Goal: Task Accomplishment & Management: Manage account settings

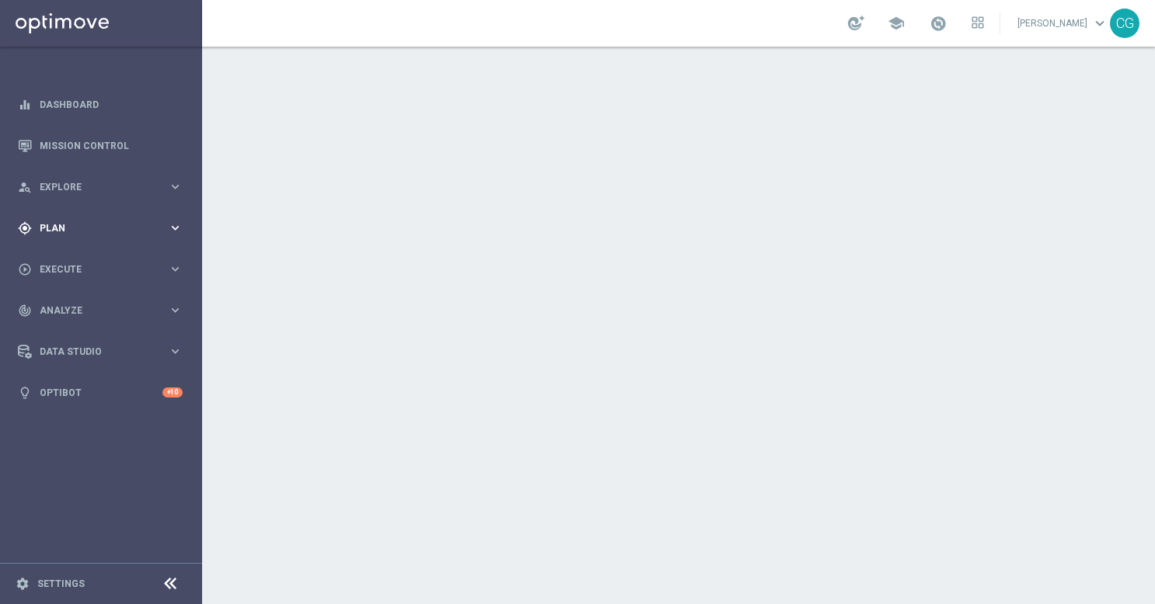
click at [99, 232] on span "Plan" at bounding box center [104, 228] width 128 height 9
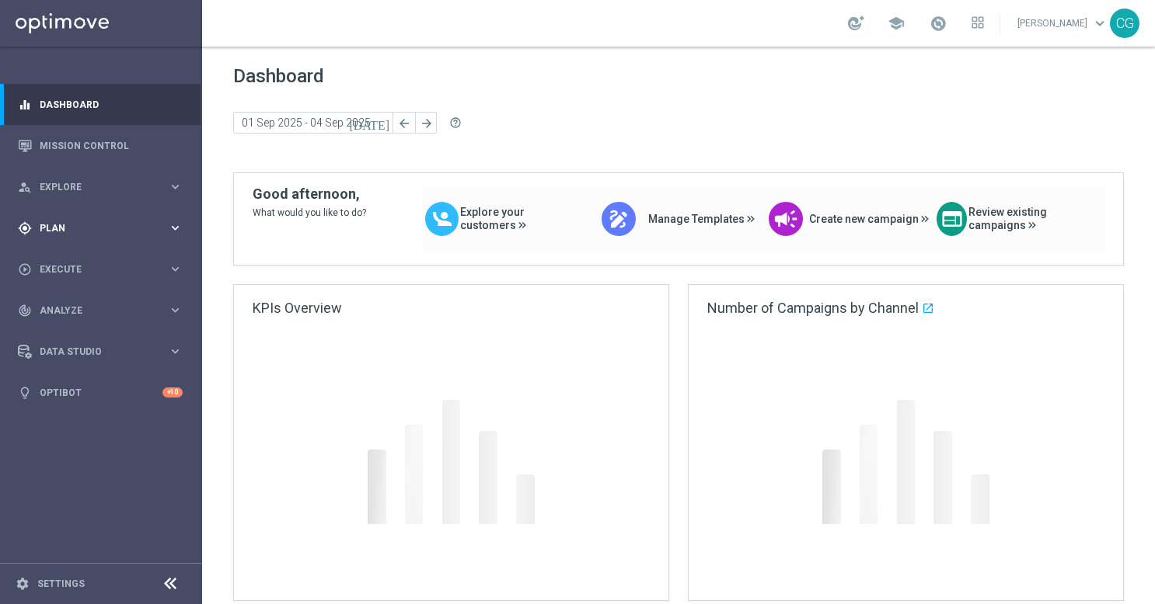
click at [140, 230] on span "Plan" at bounding box center [104, 228] width 128 height 9
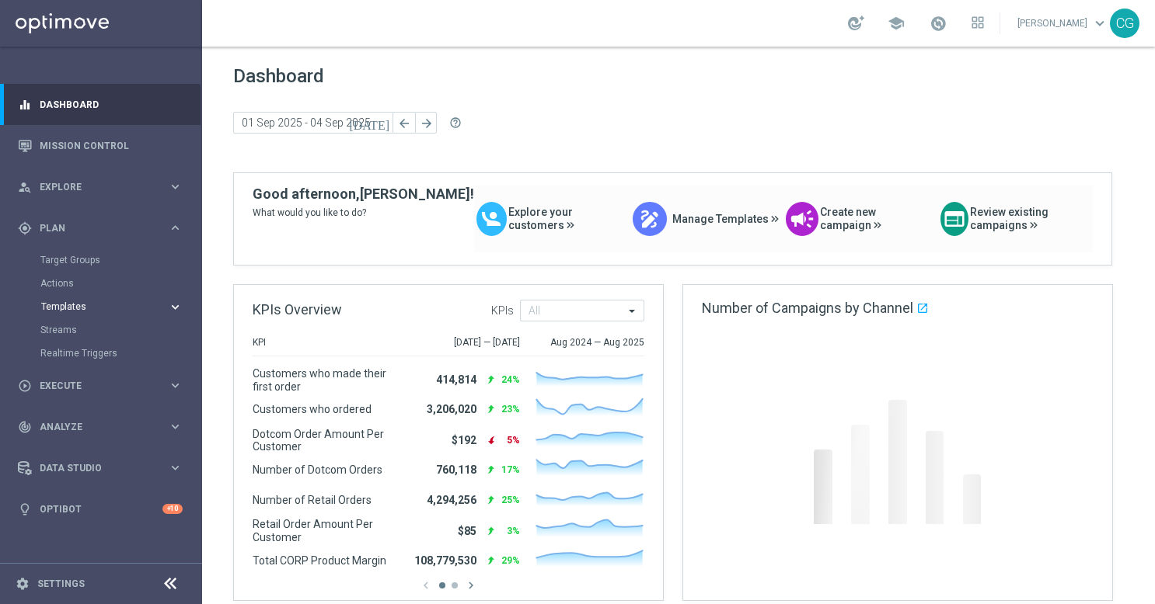
click at [154, 306] on div "Templates" at bounding box center [104, 306] width 127 height 9
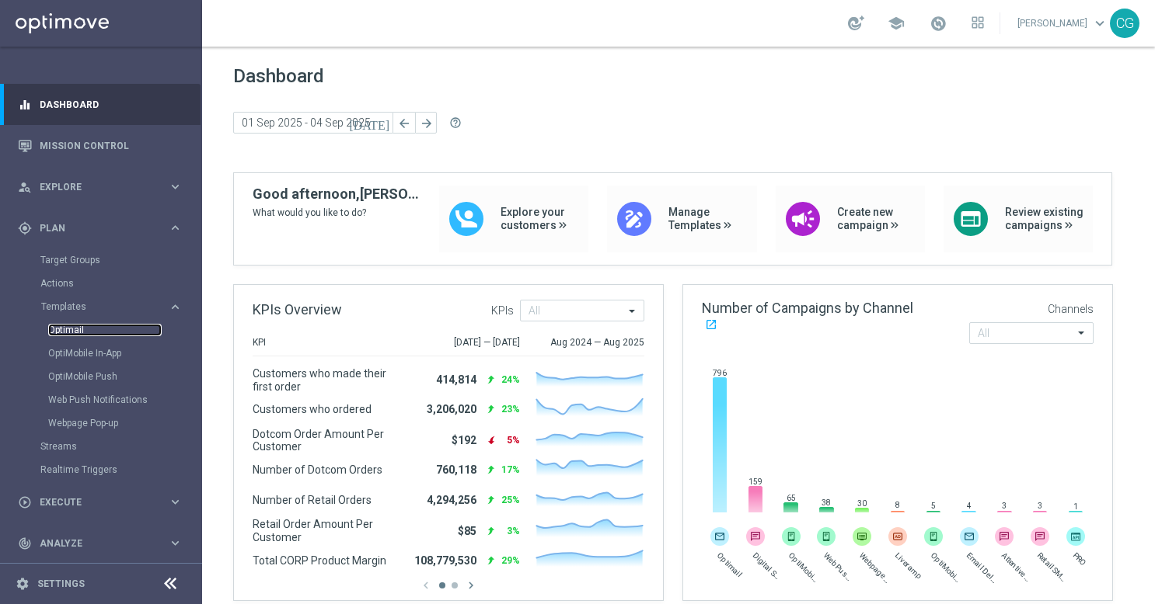
click at [56, 332] on link "Optimail" at bounding box center [104, 330] width 113 height 12
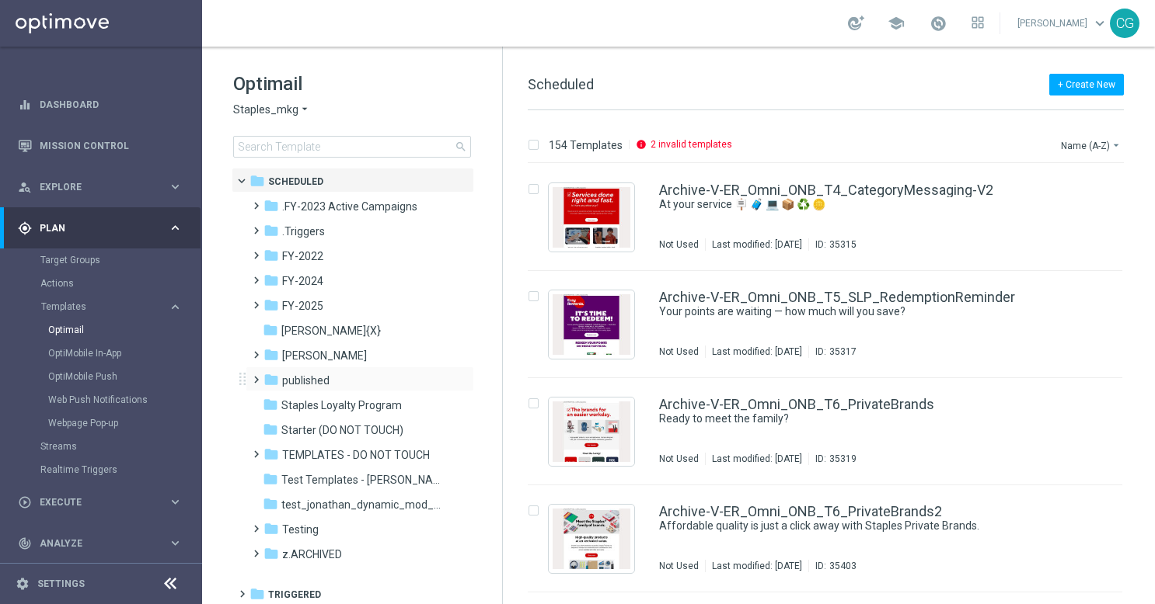
click at [256, 376] on span at bounding box center [252, 373] width 7 height 6
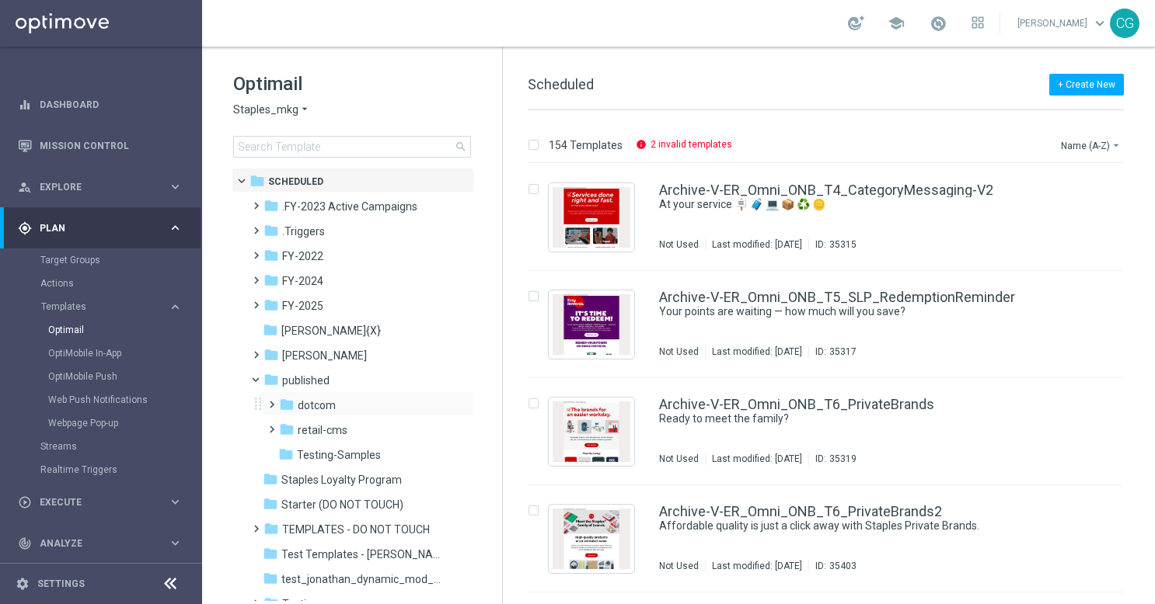
click at [270, 413] on span at bounding box center [272, 404] width 15 height 21
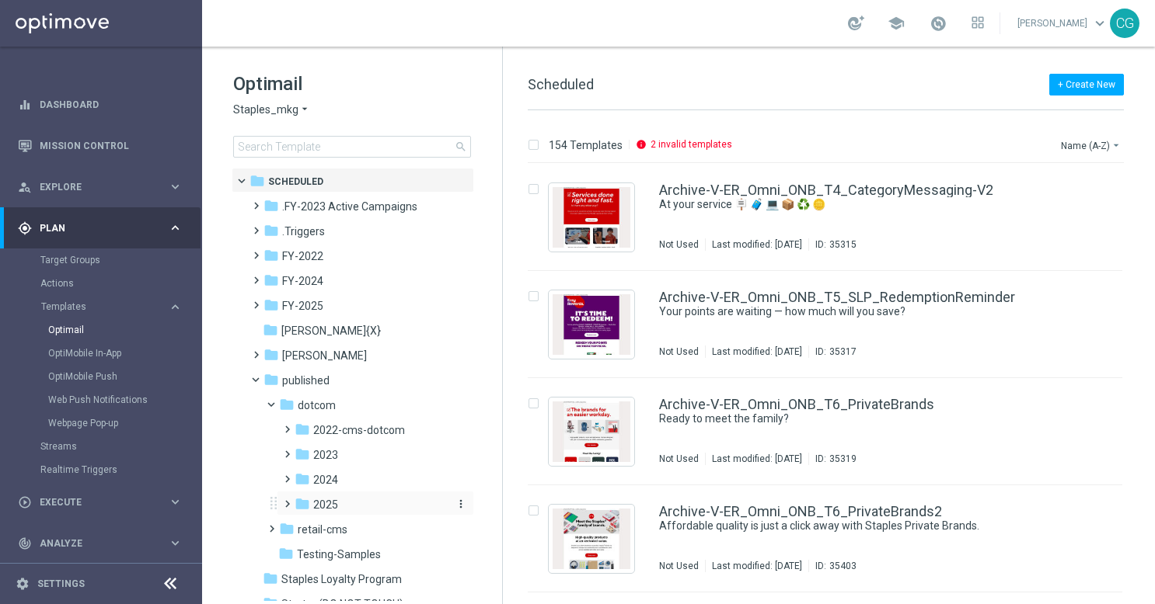
drag, startPoint x: 286, startPoint y: 502, endPoint x: 325, endPoint y: 510, distance: 39.6
click at [286, 500] on span at bounding box center [283, 497] width 7 height 6
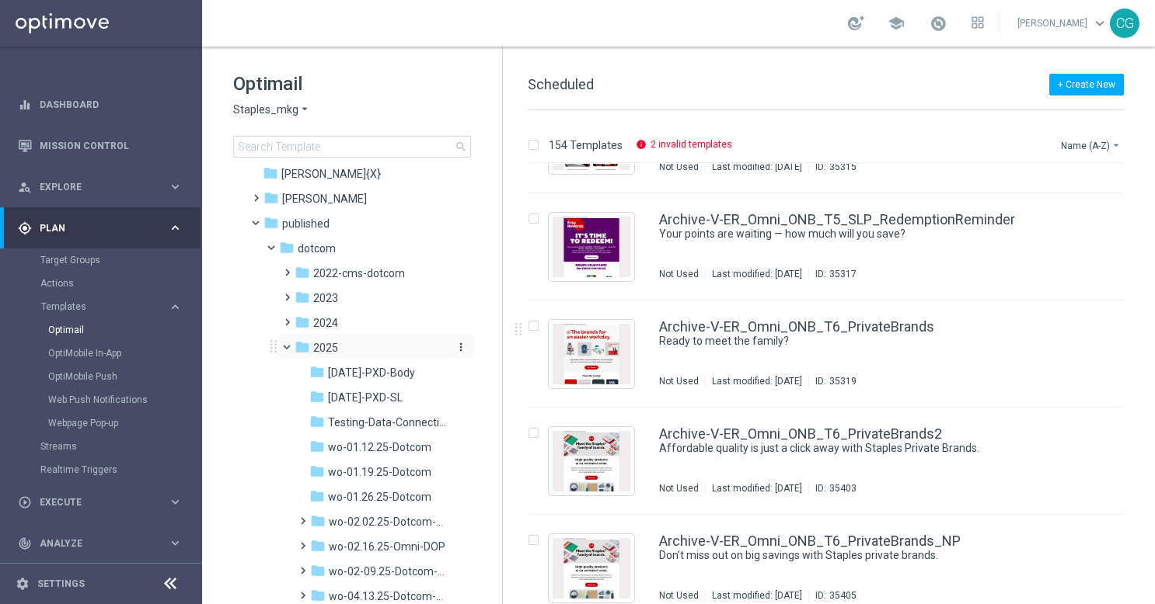
scroll to position [155, 0]
click at [461, 350] on icon "more_vert" at bounding box center [461, 349] width 12 height 12
click at [517, 354] on span "New Folder" at bounding box center [521, 352] width 47 height 12
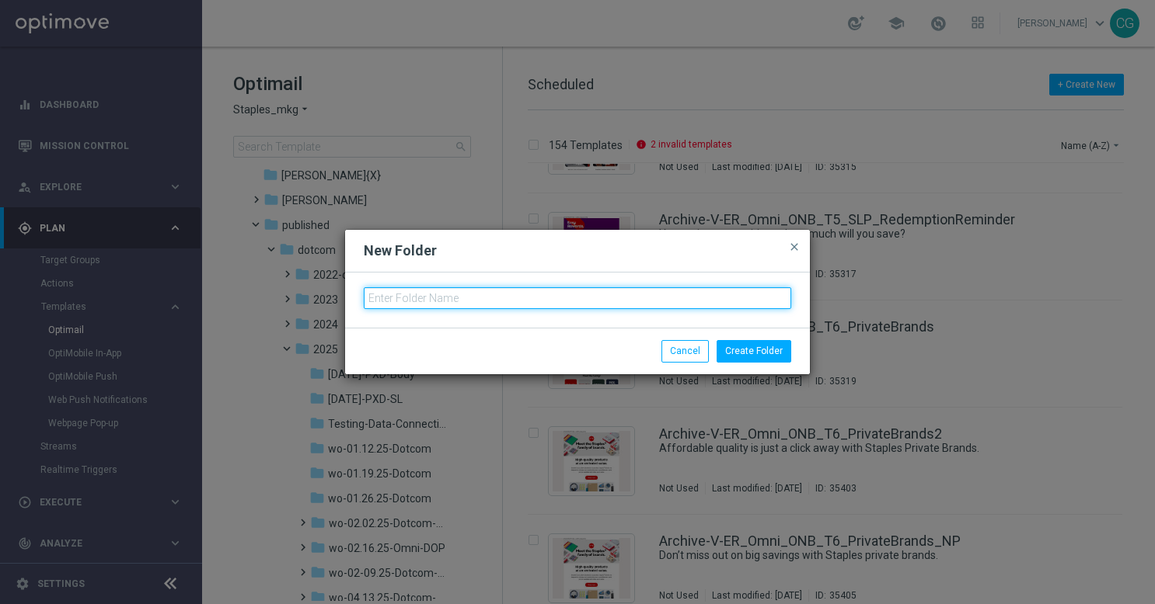
click at [517, 297] on input "text" at bounding box center [577, 298] width 427 height 22
type input "wo-9.7.25-Omni-DOP"
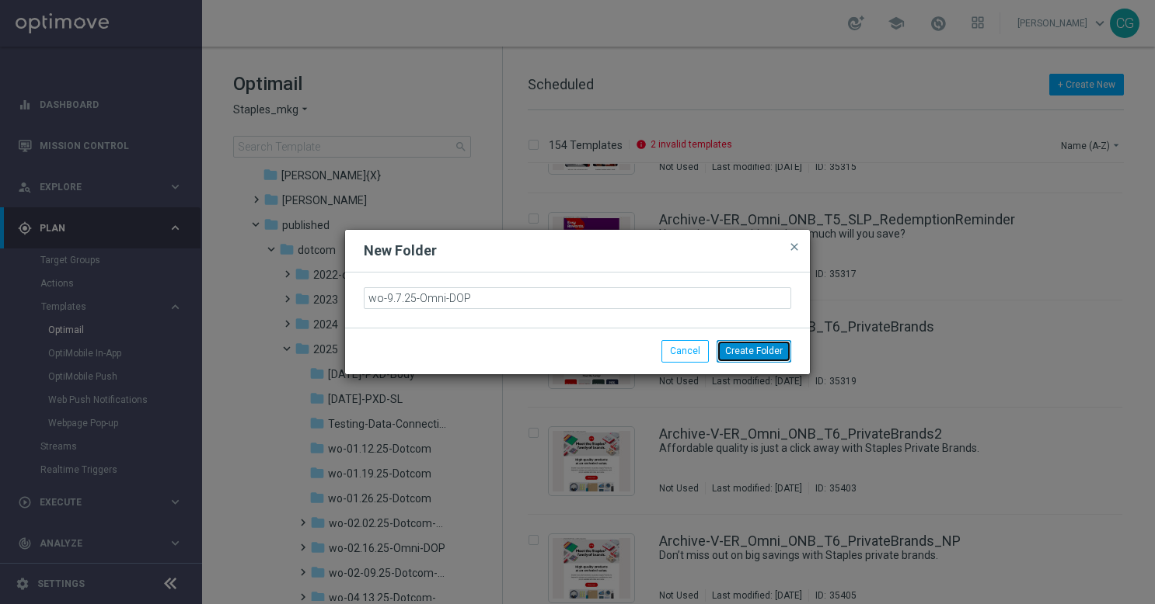
click at [731, 343] on button "Create Folder" at bounding box center [753, 351] width 75 height 22
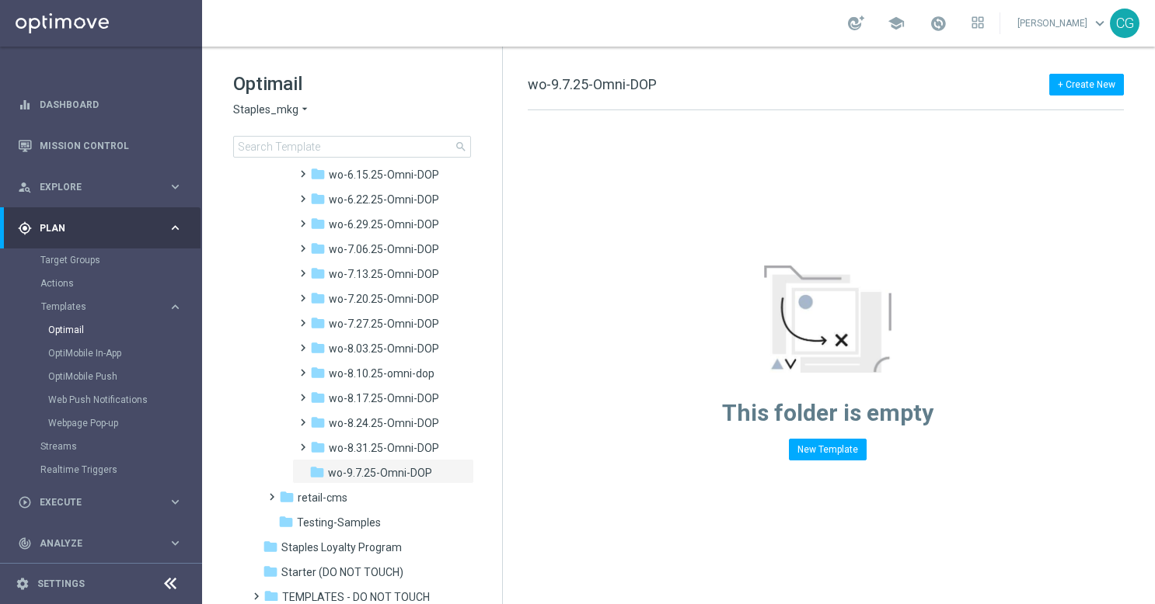
scroll to position [1571, 0]
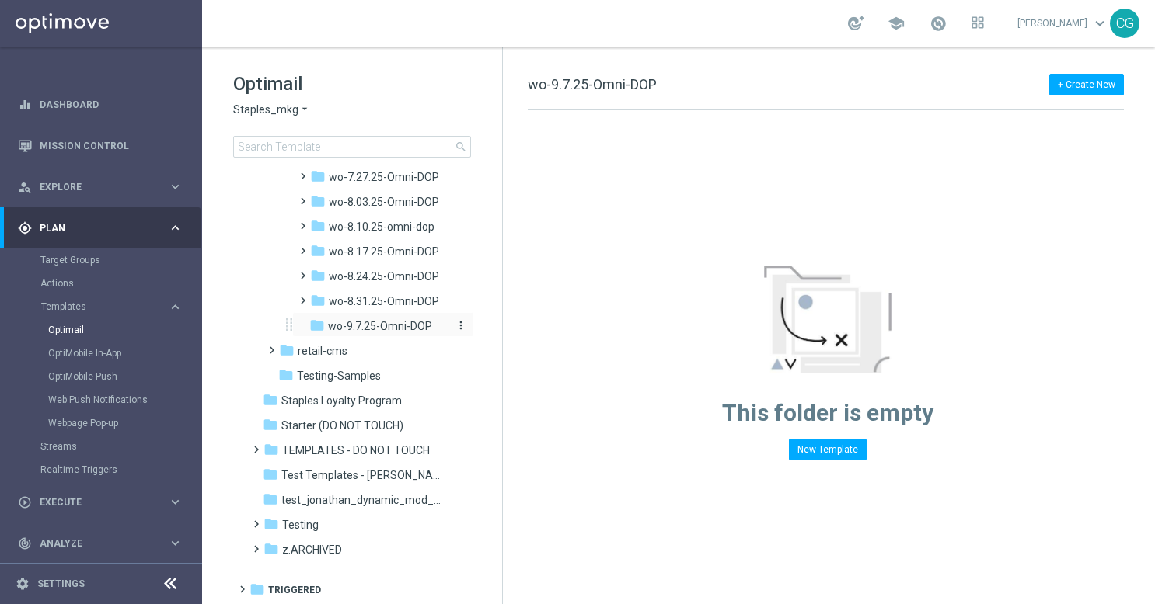
click at [458, 326] on icon "more_vert" at bounding box center [461, 325] width 12 height 12
click at [303, 297] on span at bounding box center [299, 294] width 7 height 6
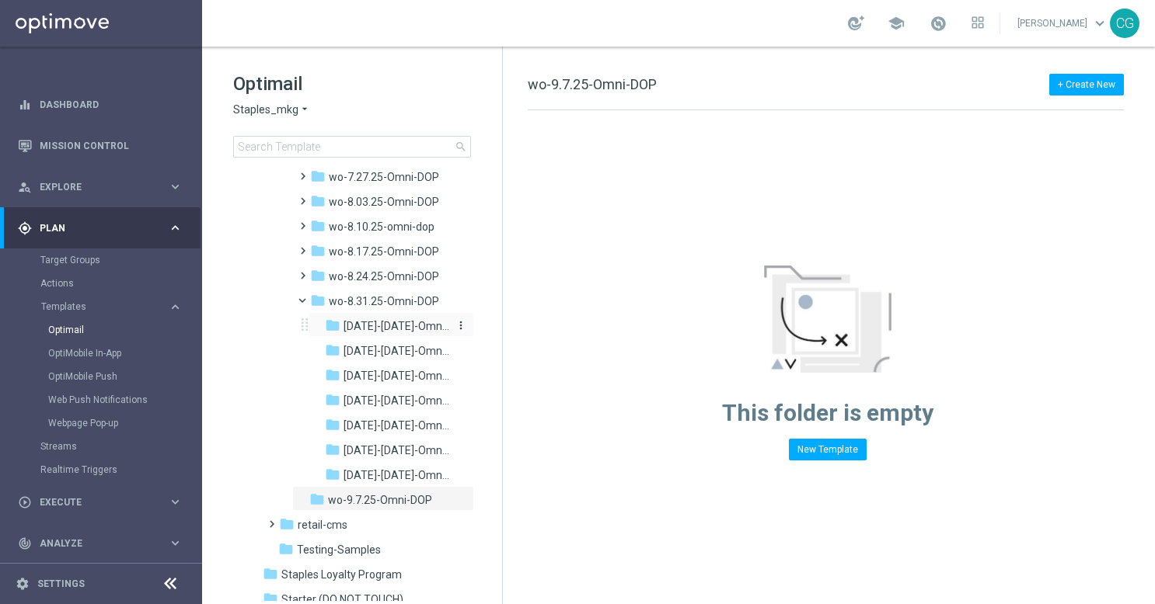
click at [368, 320] on span "[DATE]-[DATE]-Omni-DOP_{X}" at bounding box center [396, 326] width 106 height 14
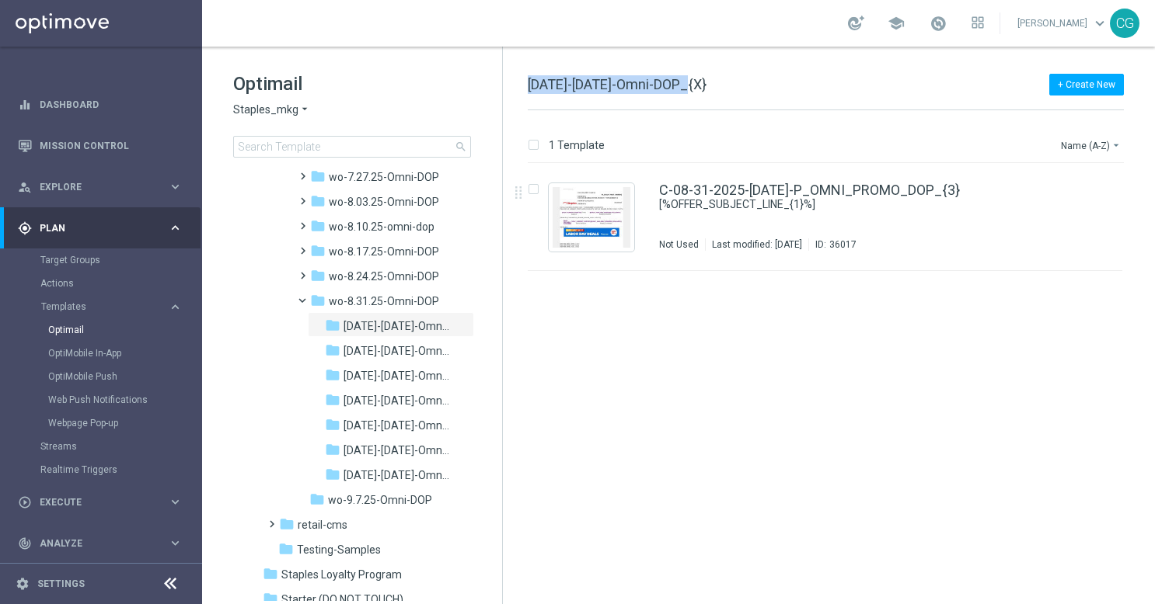
drag, startPoint x: 690, startPoint y: 84, endPoint x: 528, endPoint y: 96, distance: 162.1
click at [528, 96] on div "+ Create New [DATE]-[DATE]-Omni-DOP_{X}" at bounding box center [826, 92] width 596 height 35
copy span "[DATE]-[DATE]-Omni-DOP"
click at [458, 500] on icon "more_vert" at bounding box center [461, 499] width 12 height 12
click at [524, 430] on button "create_new_folder New Folder" at bounding box center [523, 437] width 101 height 19
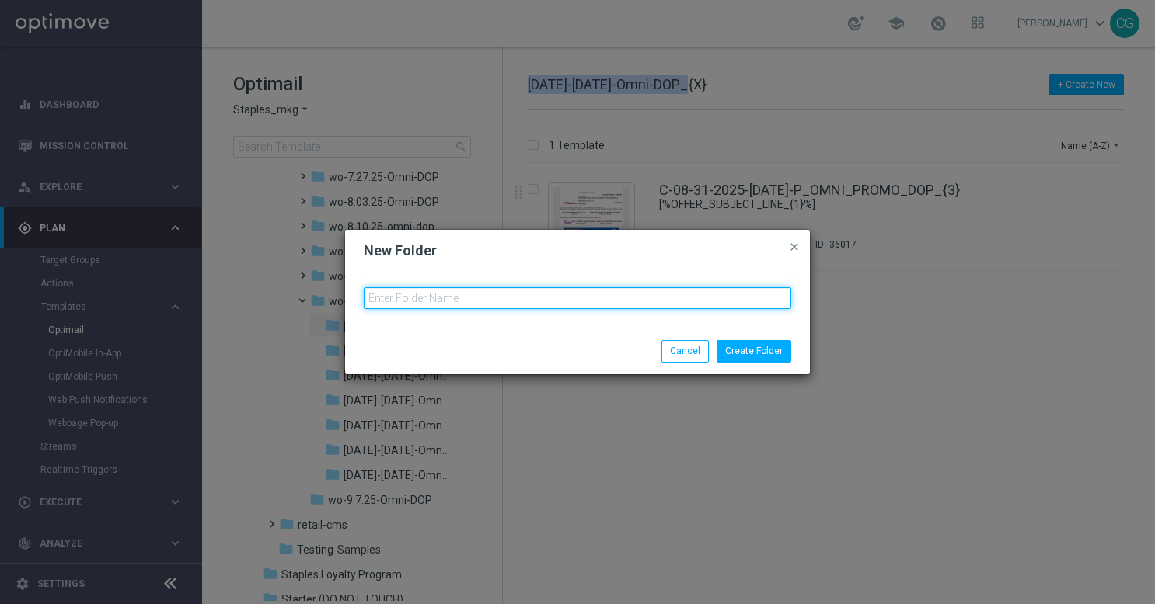
click at [563, 305] on input "text" at bounding box center [577, 298] width 427 height 22
paste input "[DATE]-[DATE]-Omni-DOP"
click at [370, 298] on input "[DATE]-[DATE]-Omni-DOP" at bounding box center [577, 298] width 427 height 22
click at [375, 297] on input "[DATE]-[DATE]-Omni-DOP" at bounding box center [577, 298] width 427 height 22
click at [371, 298] on input "[DATE]-[DATE]-Omni-DOP" at bounding box center [577, 298] width 427 height 22
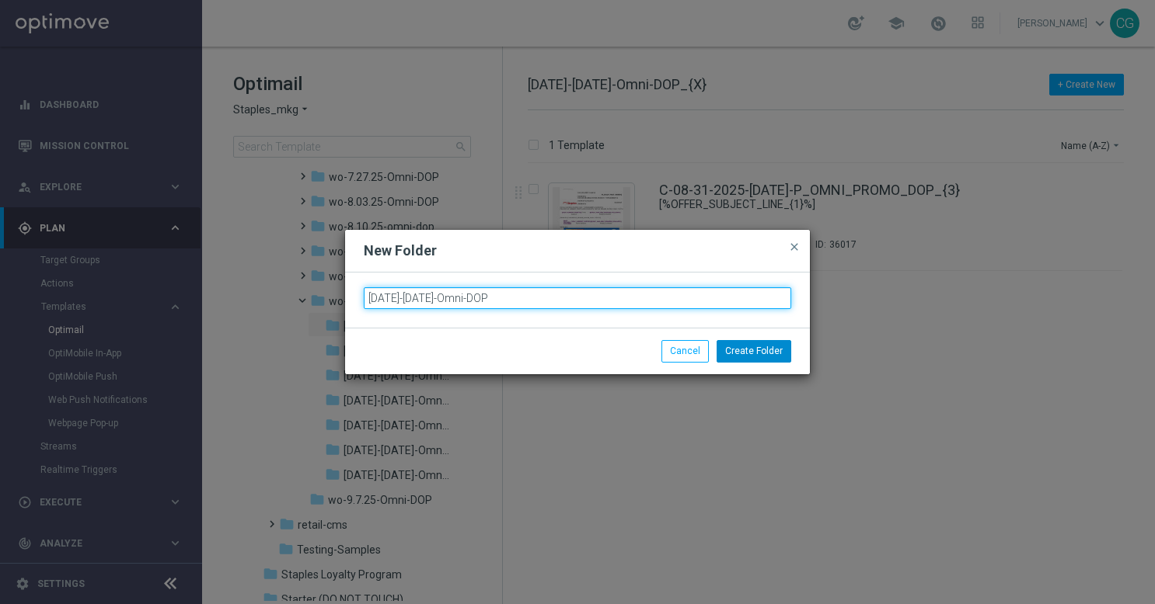
type input "[DATE]-[DATE]-Omni-DOP"
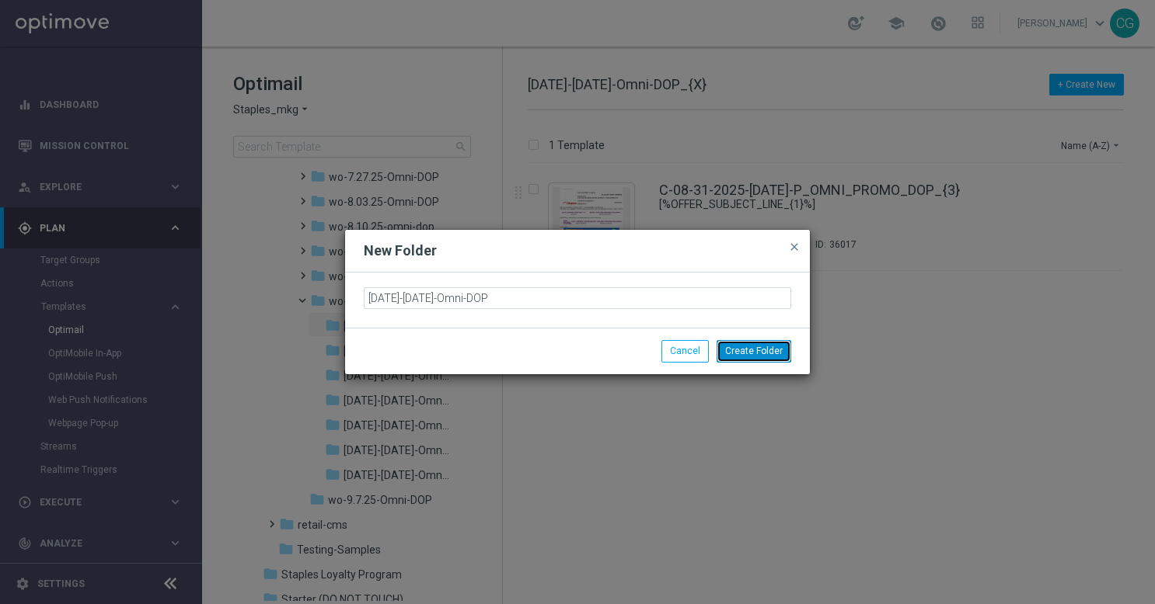
click at [765, 350] on button "Create Folder" at bounding box center [753, 351] width 75 height 22
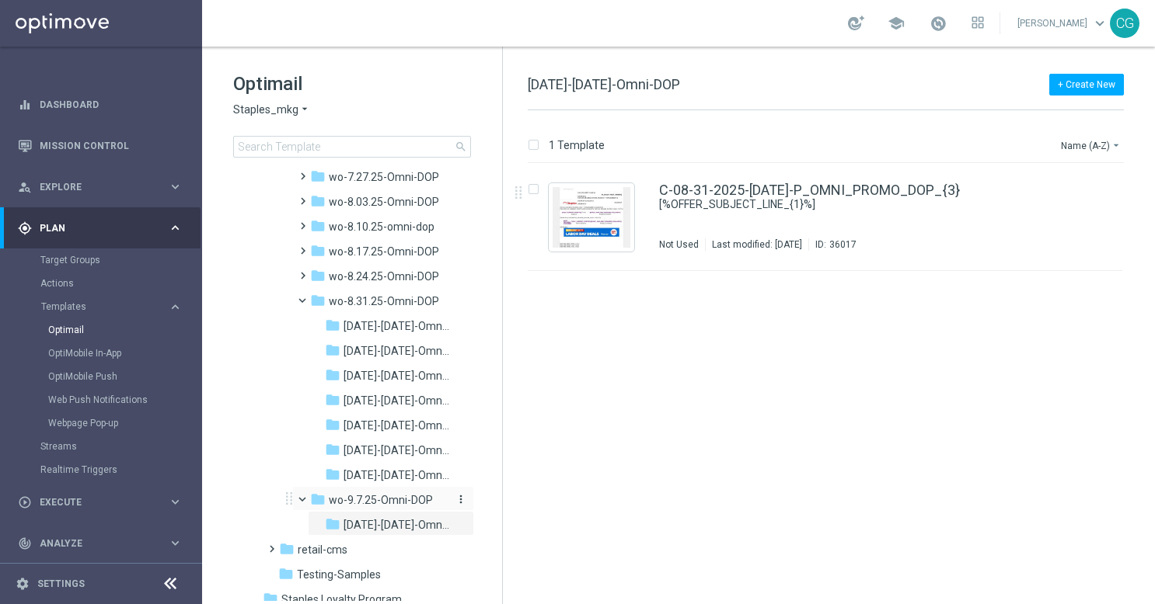
click at [458, 500] on icon "more_vert" at bounding box center [461, 499] width 12 height 12
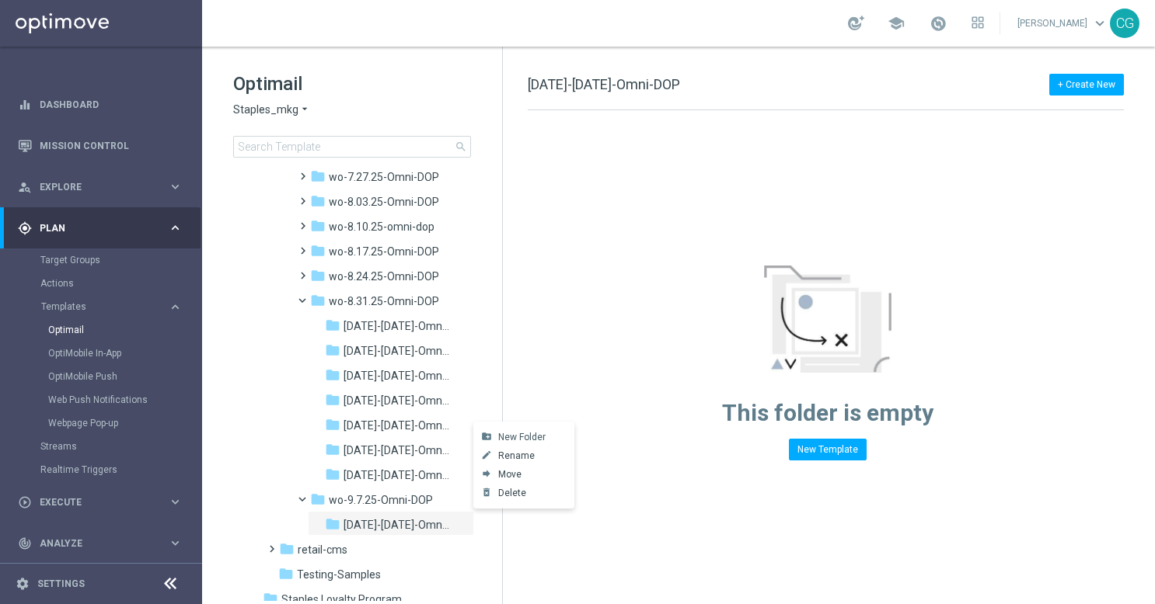
click at [498, 438] on span "New Folder" at bounding box center [521, 437] width 47 height 12
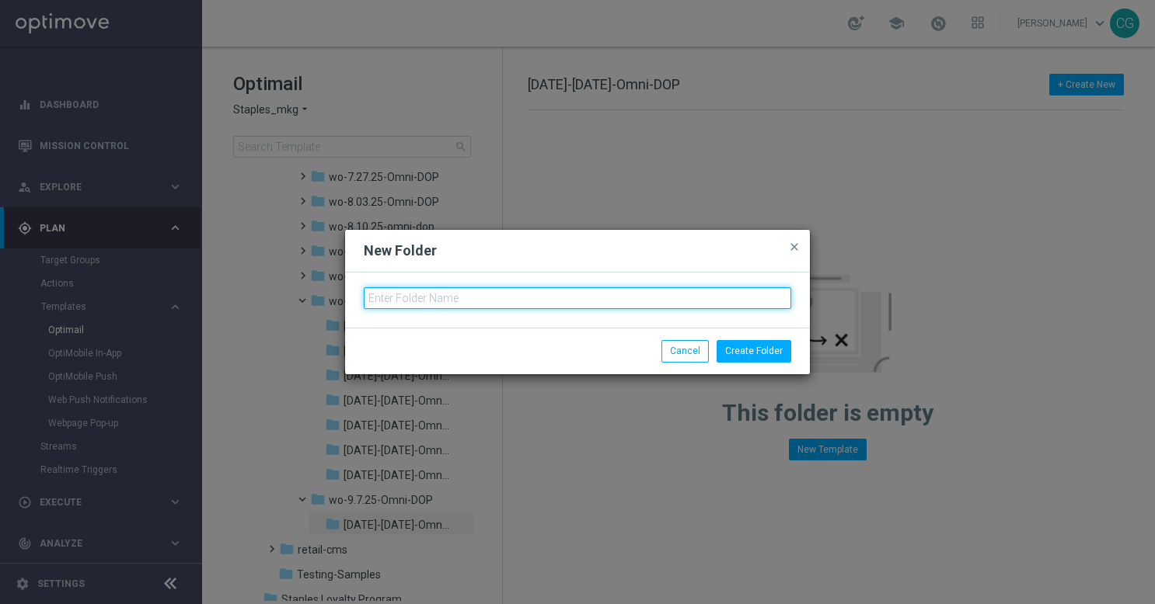
click at [540, 299] on input "text" at bounding box center [577, 298] width 427 height 22
paste input "[DATE]-[DATE]-Omni-DOP"
click at [379, 298] on input "[DATE]-[DATE]-Omni-DOP" at bounding box center [577, 298] width 427 height 22
drag, startPoint x: 418, startPoint y: 295, endPoint x: 401, endPoint y: 295, distance: 17.1
click at [401, 295] on input "[DATE]-[DATE]-Omni-DOP" at bounding box center [577, 298] width 427 height 22
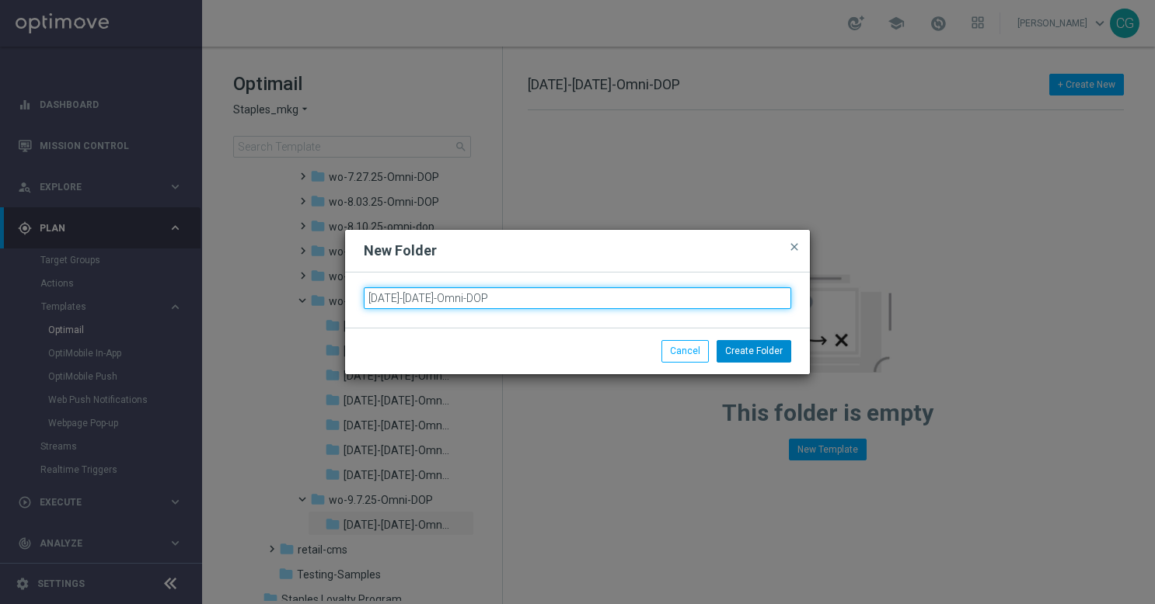
type input "[DATE]-[DATE]-Omni-DOP"
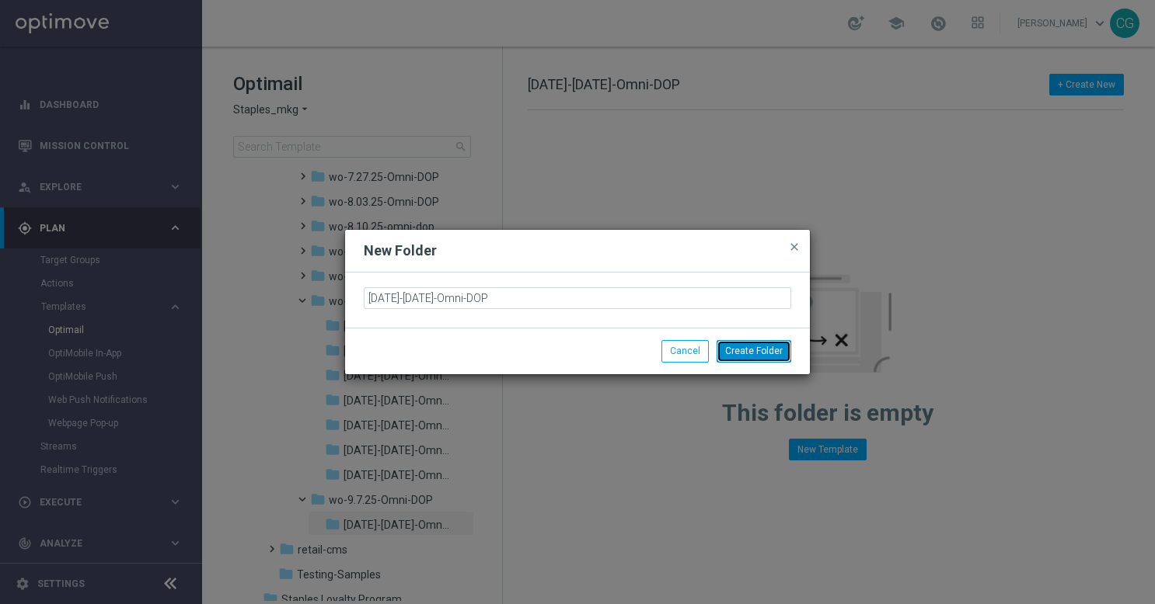
click at [760, 353] on button "Create Folder" at bounding box center [753, 351] width 75 height 22
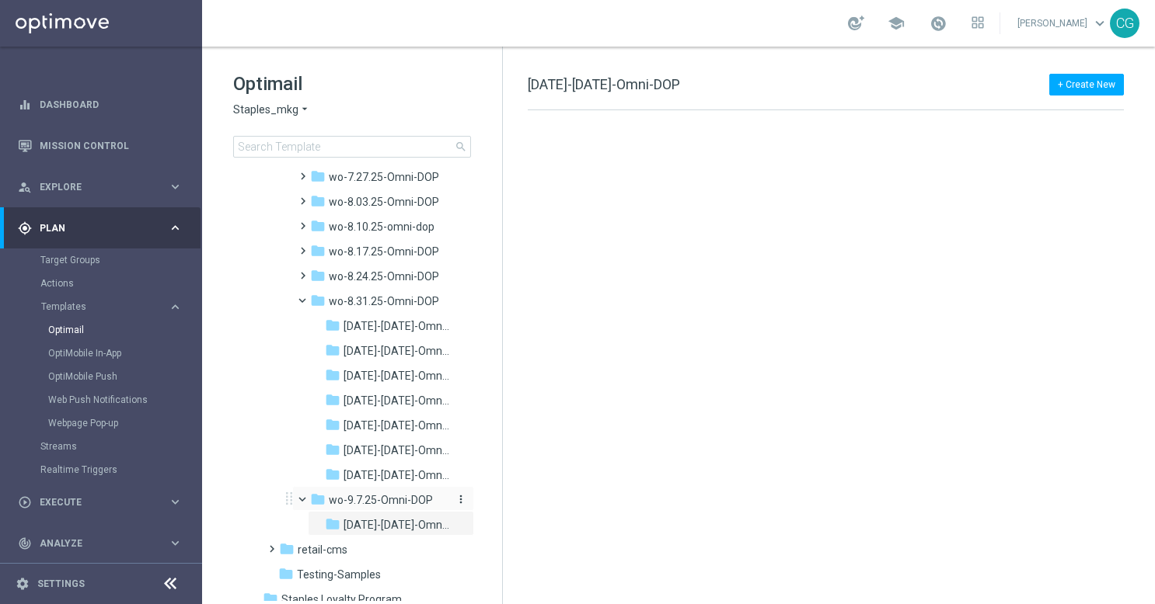
click at [462, 496] on icon "more_vert" at bounding box center [461, 499] width 12 height 12
click at [500, 437] on span "New Folder" at bounding box center [521, 437] width 47 height 12
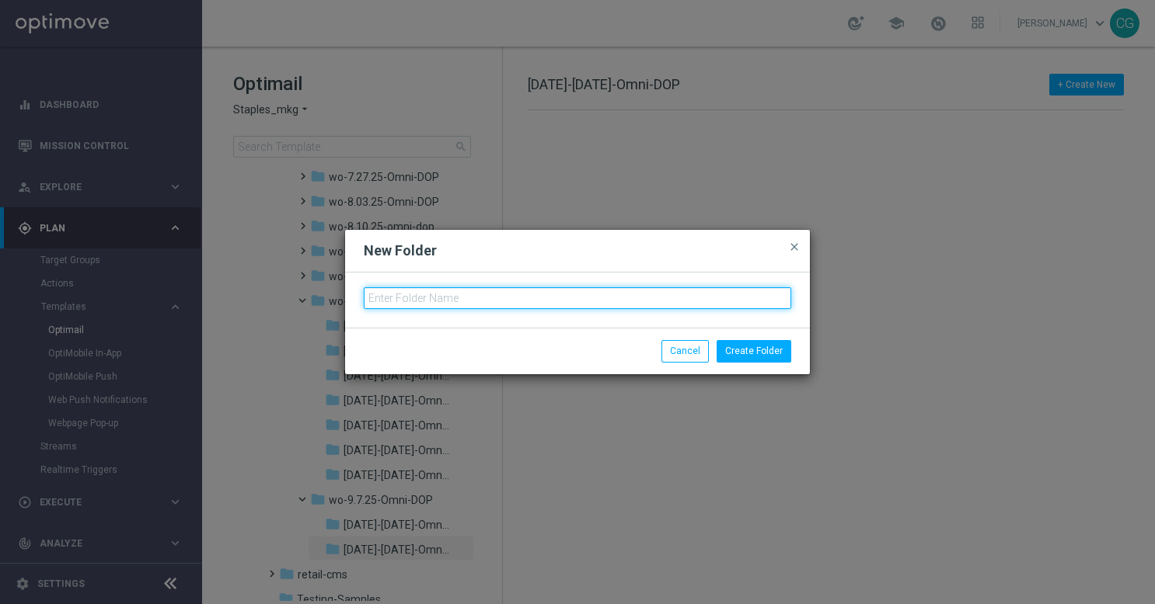
click at [559, 298] on input "text" at bounding box center [577, 298] width 427 height 22
paste input "[DATE]-[DATE]-Omni-DOP"
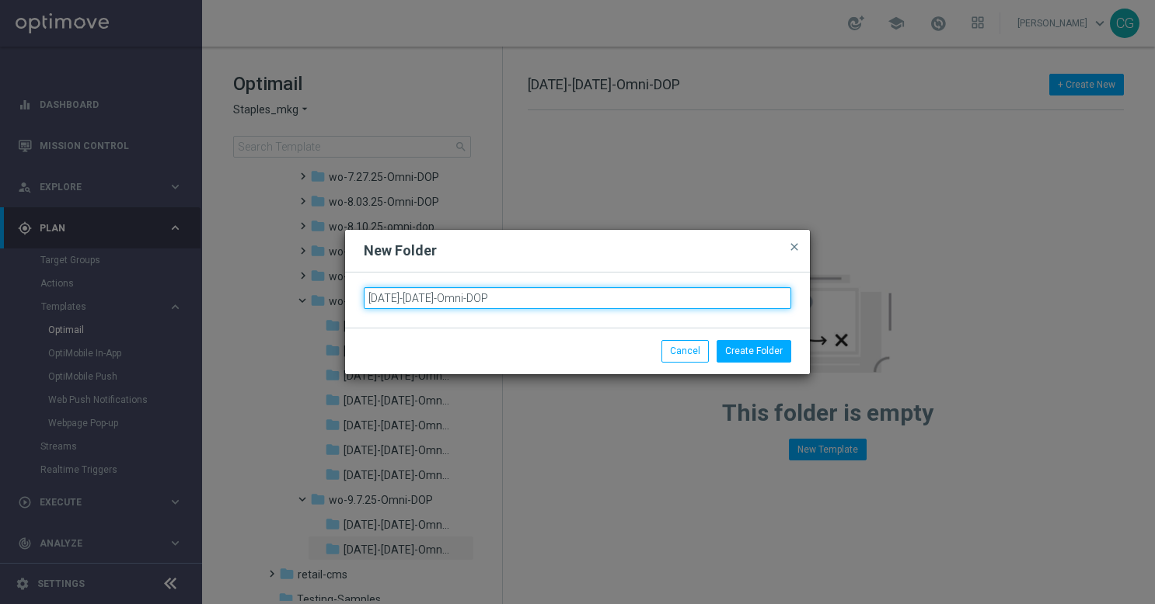
click at [376, 298] on input "[DATE]-[DATE]-Omni-DOP" at bounding box center [577, 298] width 427 height 22
drag, startPoint x: 416, startPoint y: 297, endPoint x: 401, endPoint y: 299, distance: 15.7
click at [401, 299] on input "[DATE]-[DATE]-Omni-DOP" at bounding box center [577, 298] width 427 height 22
type input "[DATE]-[DATE]-Omni-DOP"
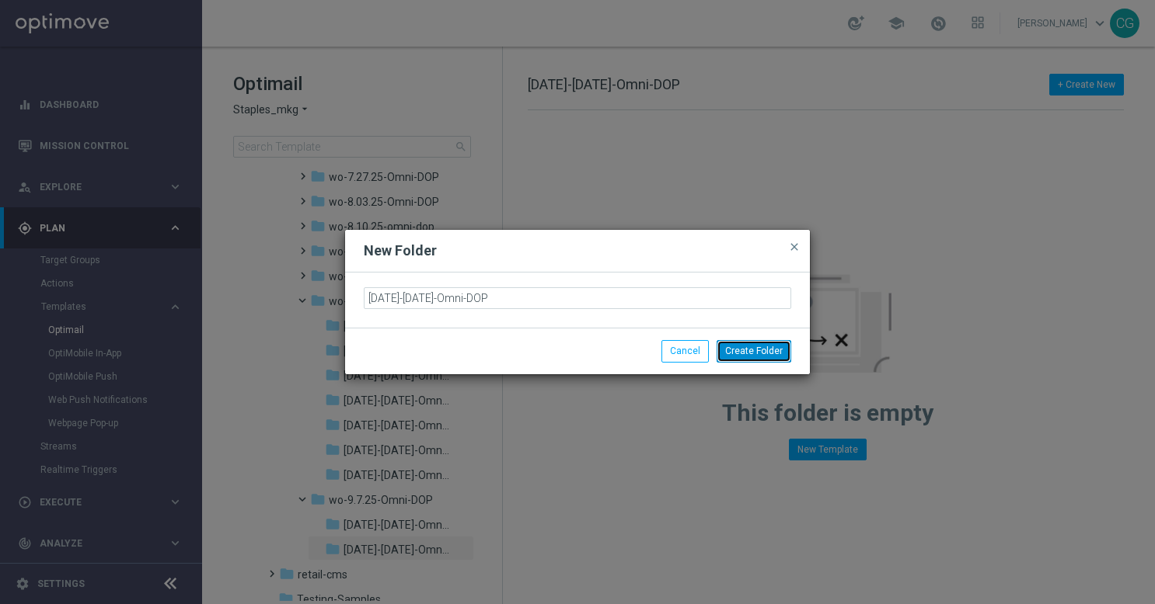
click at [747, 346] on button "Create Folder" at bounding box center [753, 351] width 75 height 22
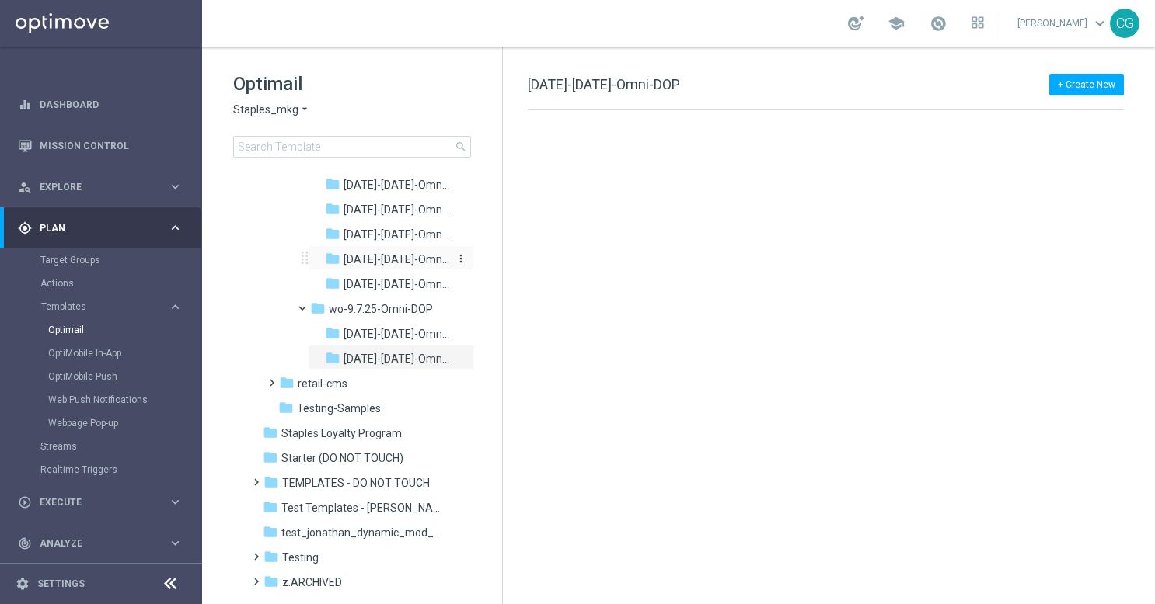
scroll to position [1795, 0]
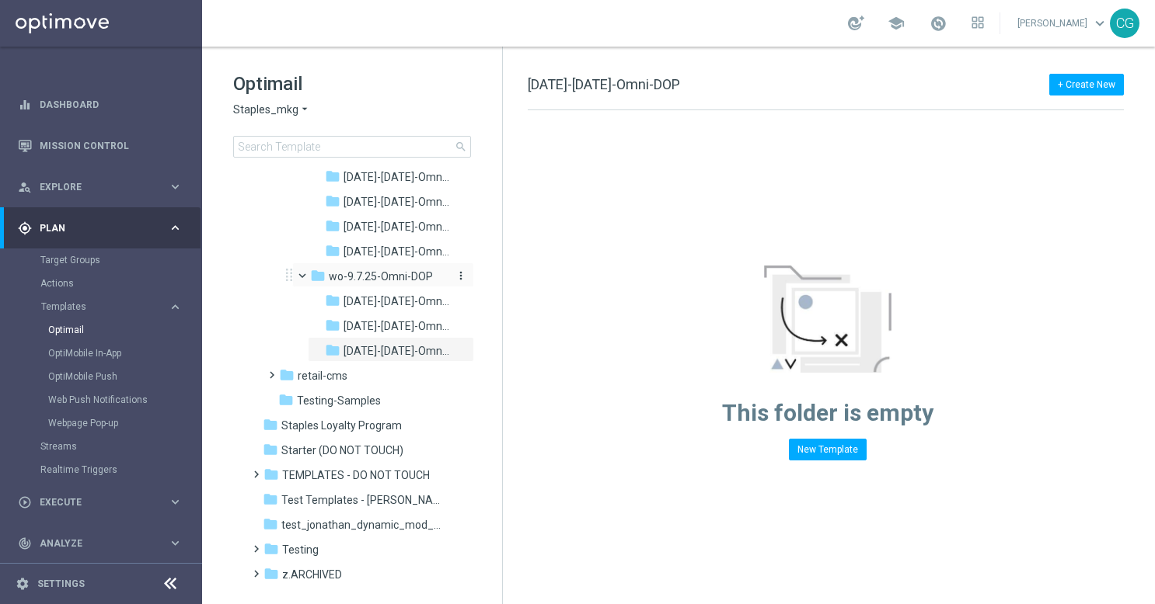
click at [457, 277] on icon "more_vert" at bounding box center [461, 276] width 12 height 12
click at [494, 275] on icon "create_new_folder" at bounding box center [486, 279] width 23 height 12
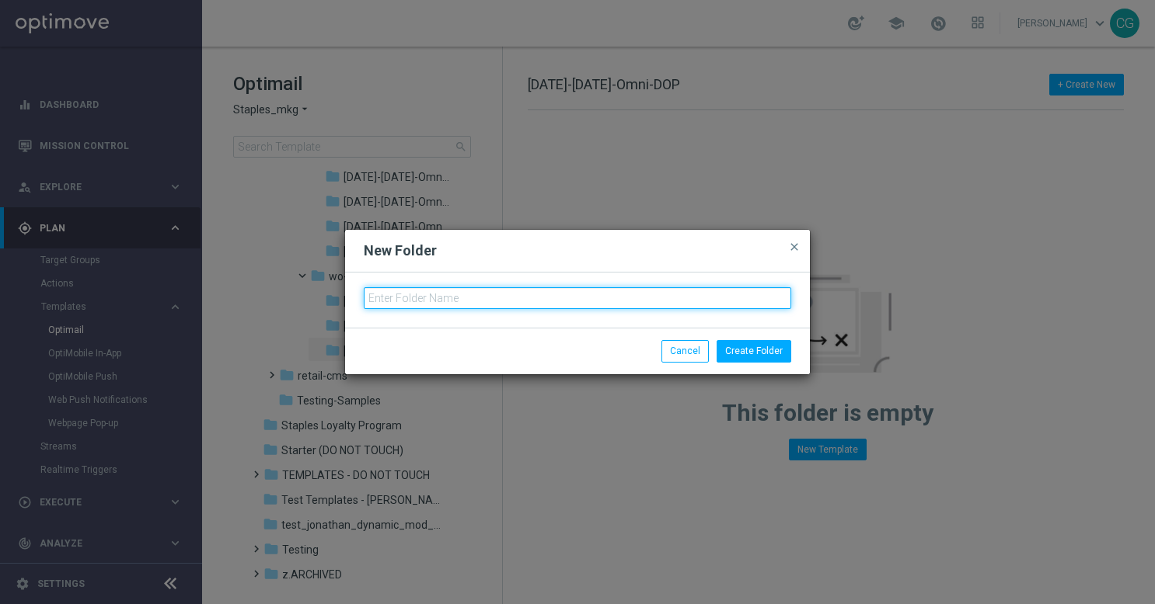
click at [510, 303] on input "text" at bounding box center [577, 298] width 427 height 22
paste input "[DATE]-[DATE]-Omni-DOP"
click at [377, 296] on input "[DATE]-[DATE]-Omni-DOP" at bounding box center [577, 298] width 427 height 22
drag, startPoint x: 420, startPoint y: 300, endPoint x: 407, endPoint y: 300, distance: 12.4
click at [407, 300] on input "[DATE]-[DATE]-Omni-DOP" at bounding box center [577, 298] width 427 height 22
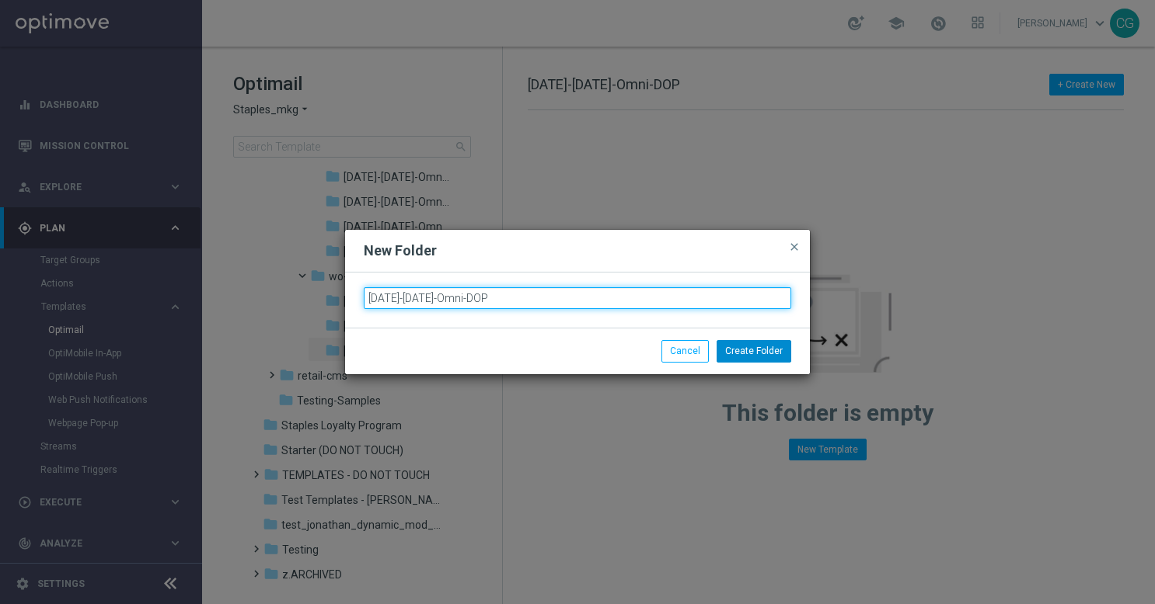
type input "[DATE]-[DATE]-Omni-DOP"
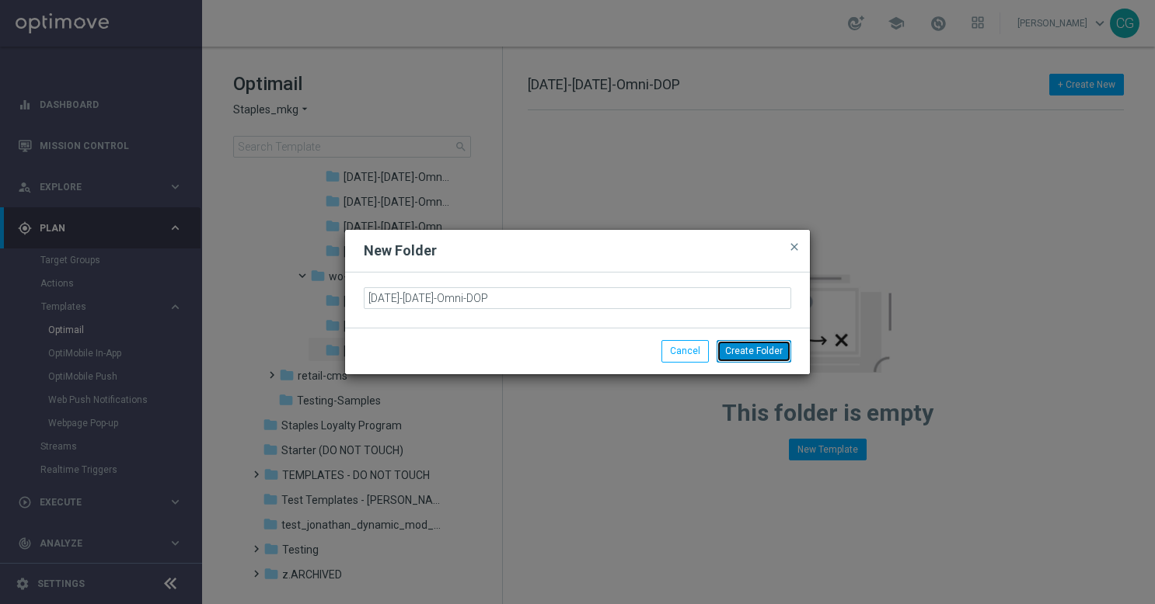
click at [761, 353] on button "Create Folder" at bounding box center [753, 351] width 75 height 22
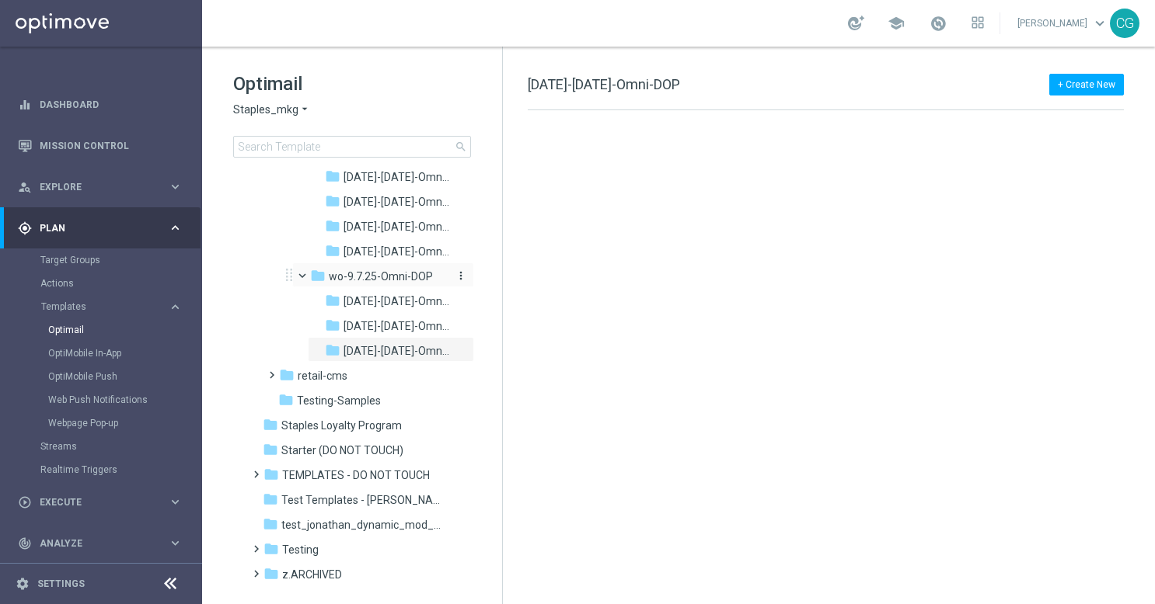
click at [460, 277] on icon "more_vert" at bounding box center [461, 276] width 12 height 12
click at [500, 281] on span "New Folder" at bounding box center [521, 279] width 47 height 12
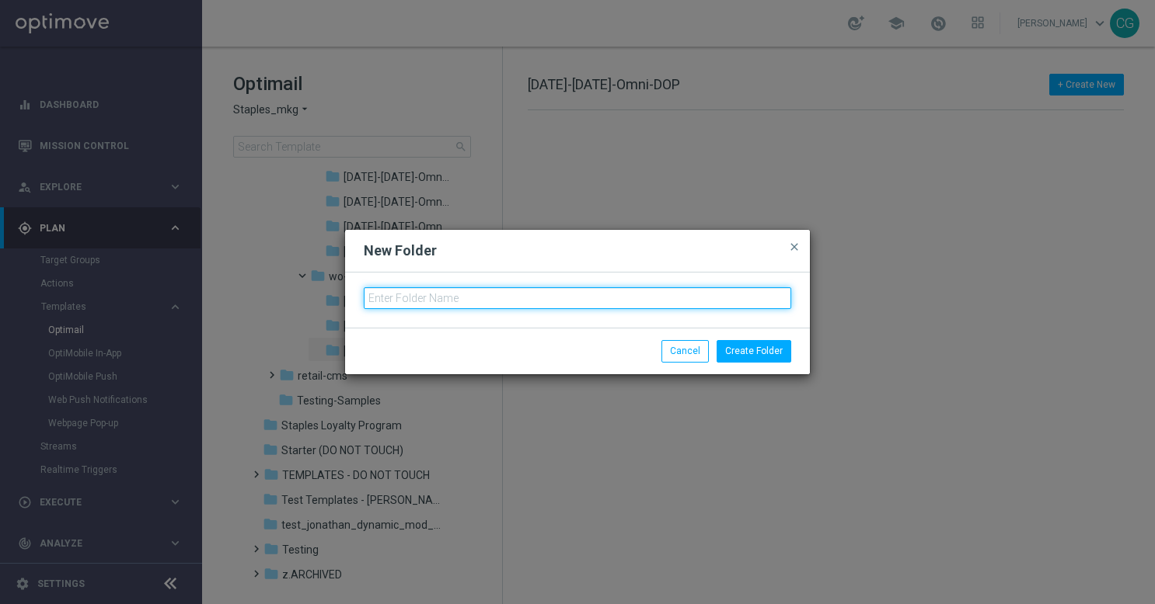
click at [532, 300] on input "text" at bounding box center [577, 298] width 427 height 22
paste input "[DATE]-[DATE]-Omni-DOP"
click at [376, 297] on input "[DATE]-[DATE]-Omni-DOP" at bounding box center [577, 298] width 427 height 22
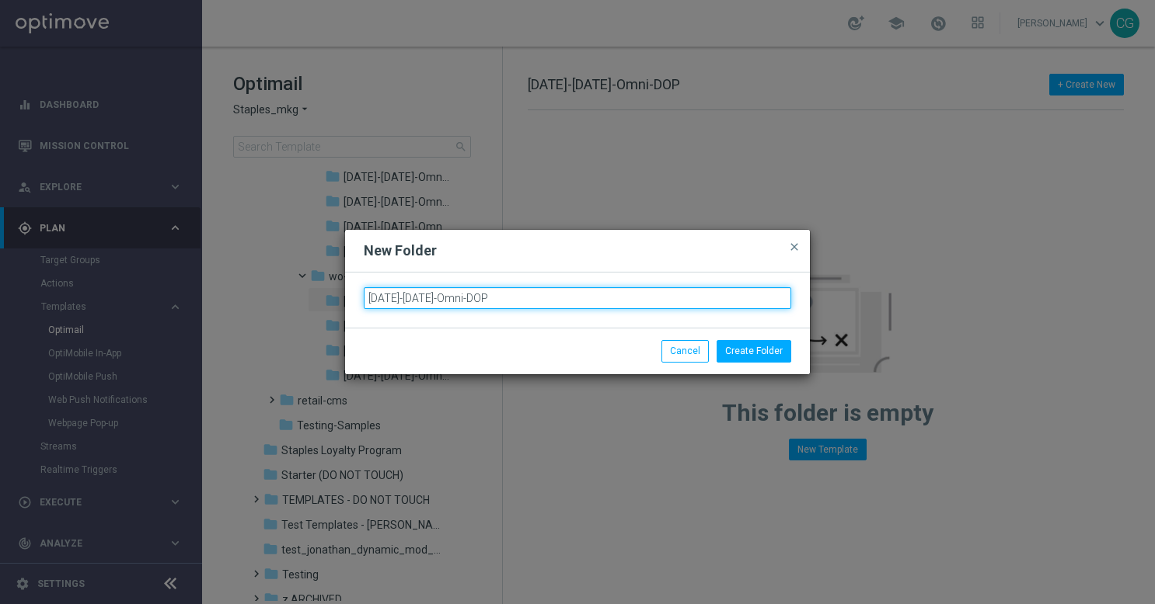
drag, startPoint x: 423, startPoint y: 298, endPoint x: 407, endPoint y: 299, distance: 16.3
click at [407, 299] on input "[DATE]-[DATE]-Omni-DOP" at bounding box center [577, 298] width 427 height 22
type input "[DATE]-[DATE]-Omni-DOP"
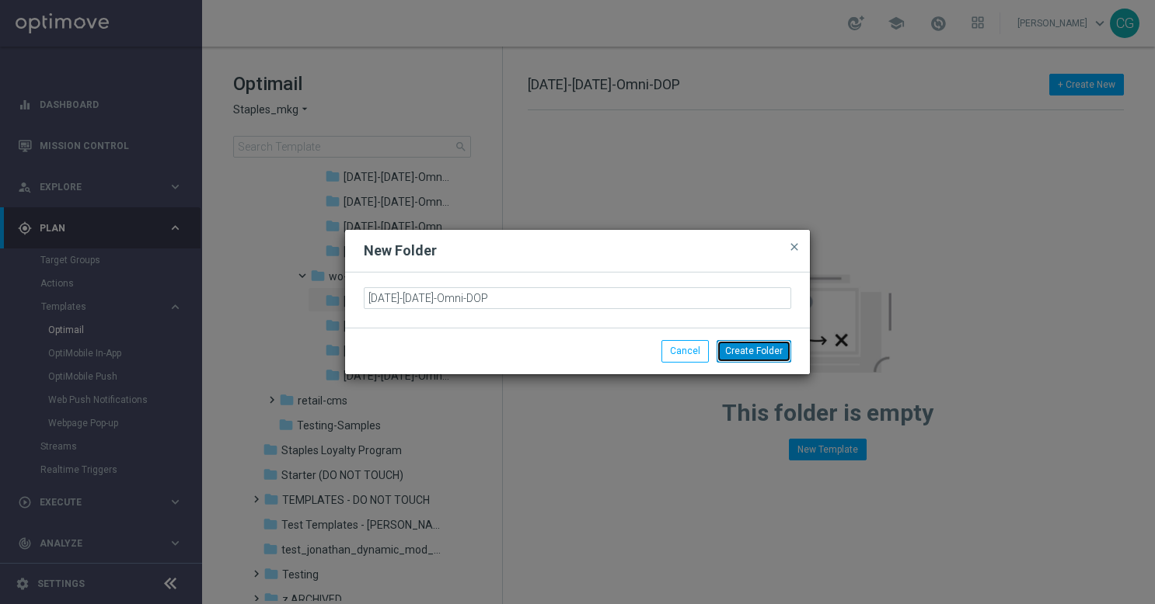
click at [728, 344] on button "Create Folder" at bounding box center [753, 351] width 75 height 22
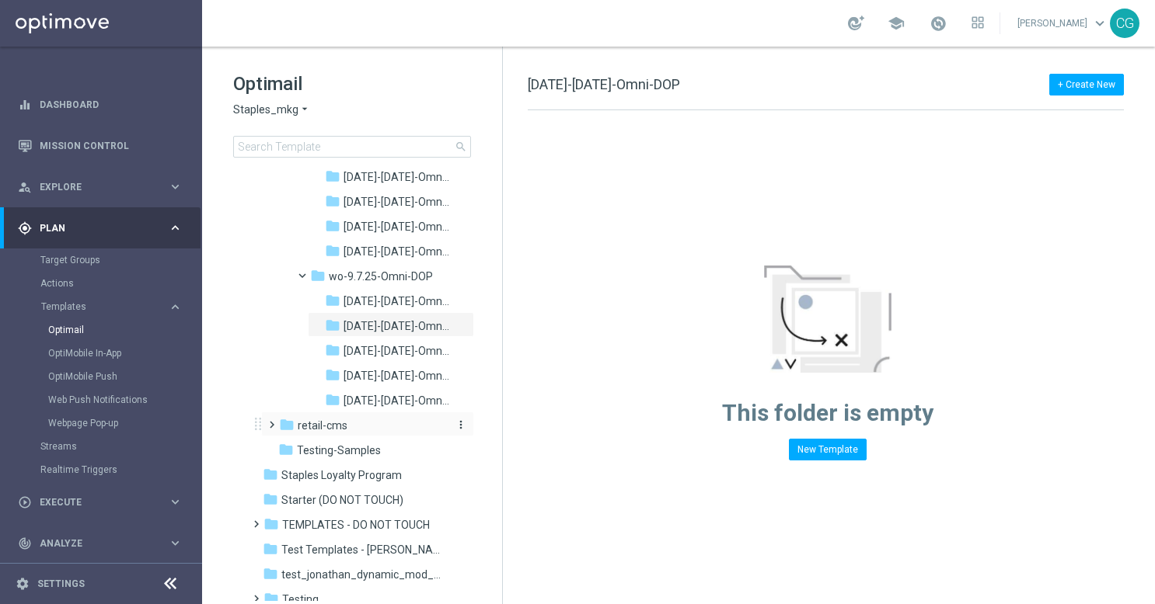
drag, startPoint x: 399, startPoint y: 328, endPoint x: 392, endPoint y: 421, distance: 93.5
click at [461, 276] on icon "more_vert" at bounding box center [461, 276] width 12 height 12
click at [493, 280] on icon "create_new_folder" at bounding box center [486, 279] width 23 height 12
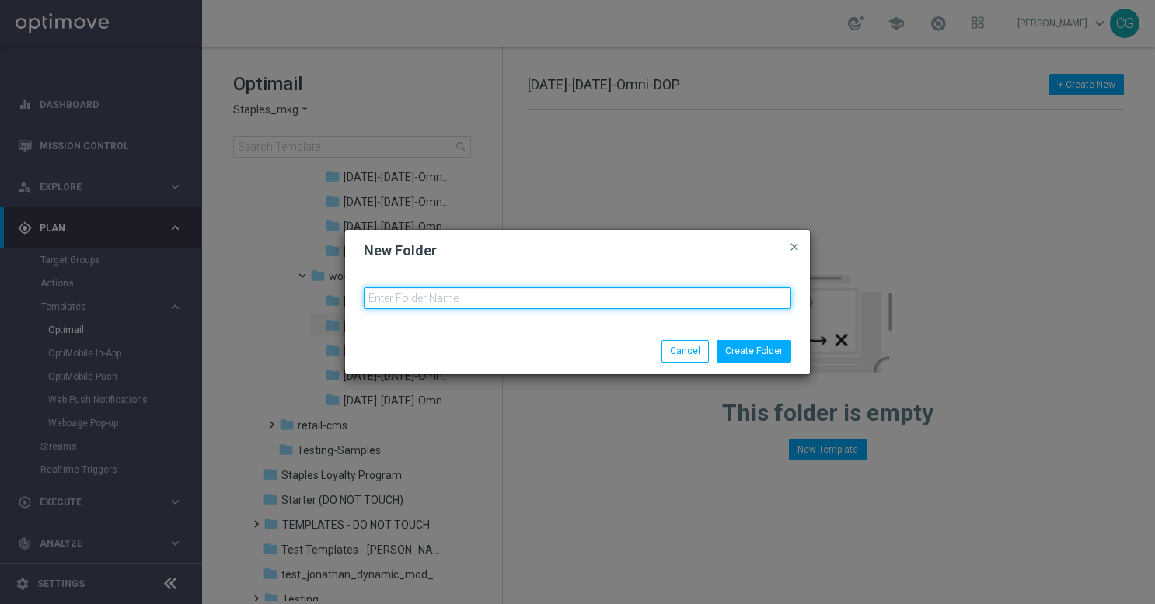
click at [531, 305] on input "text" at bounding box center [577, 298] width 427 height 22
paste input "[DATE]-[DATE]-Omni-DOP"
click at [378, 298] on input "[DATE]-[DATE]-Omni-DOP" at bounding box center [577, 298] width 427 height 22
drag, startPoint x: 423, startPoint y: 298, endPoint x: 408, endPoint y: 300, distance: 15.6
click at [408, 300] on input "[DATE]-[DATE]-Omni-DOP" at bounding box center [577, 298] width 427 height 22
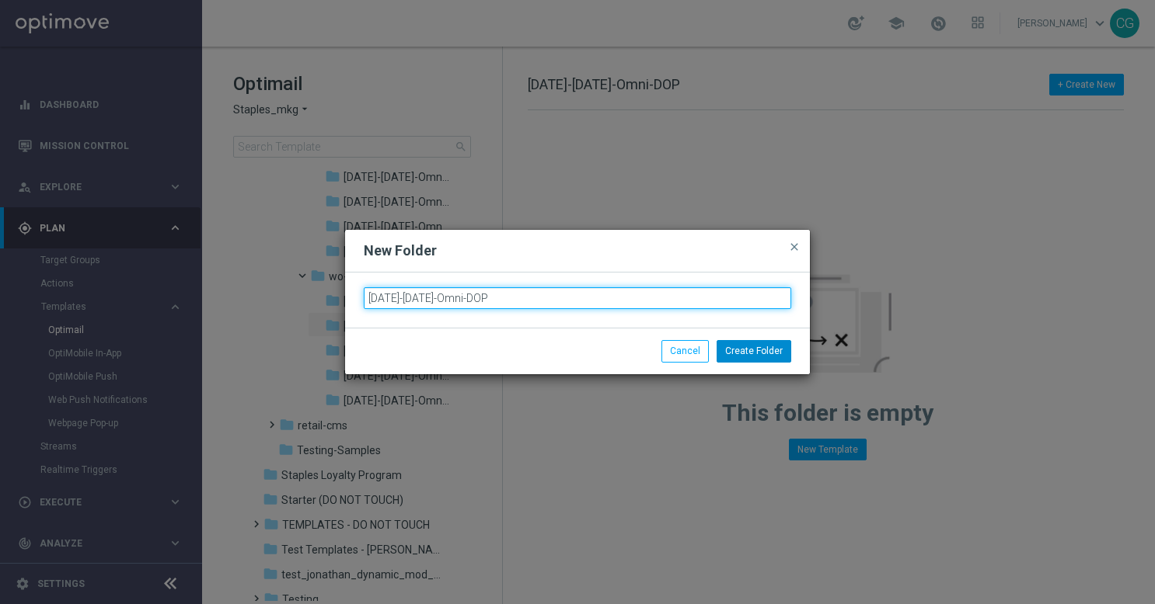
type input "[DATE]-[DATE]-Omni-DOP"
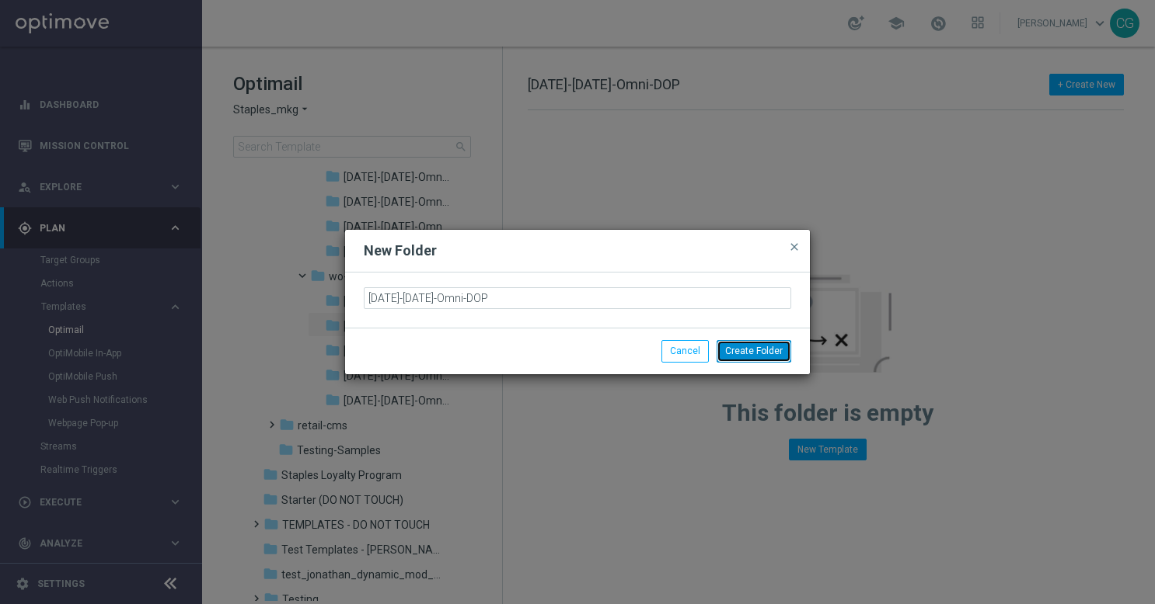
drag, startPoint x: 778, startPoint y: 351, endPoint x: 749, endPoint y: 359, distance: 30.5
click at [778, 351] on button "Create Folder" at bounding box center [753, 351] width 75 height 22
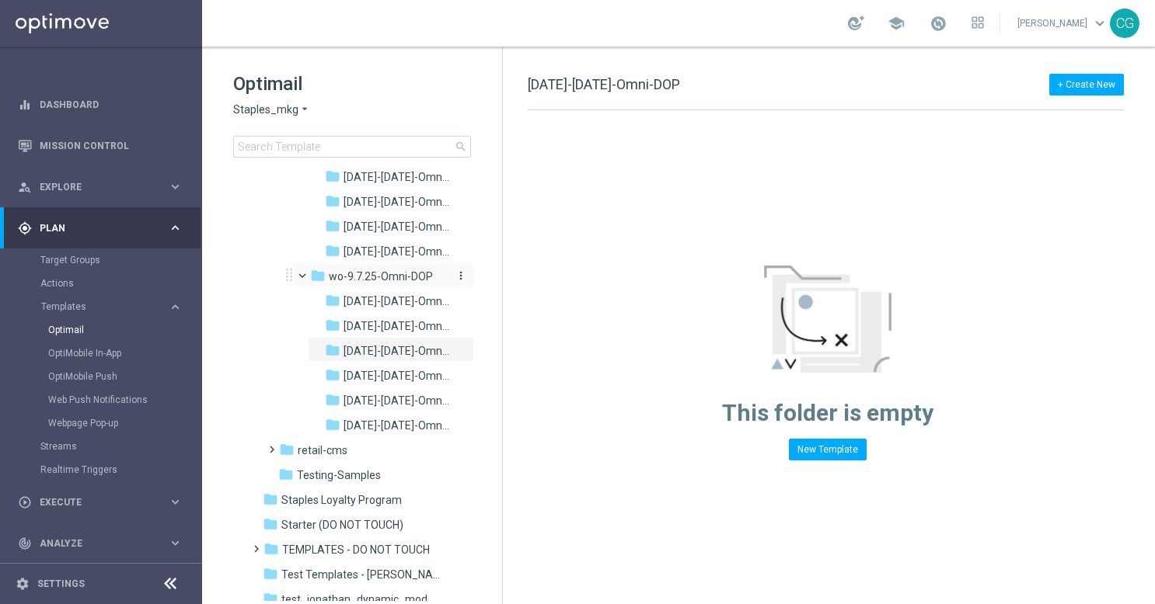
click at [460, 280] on icon "more_vert" at bounding box center [461, 276] width 12 height 12
click at [505, 273] on span "New Folder" at bounding box center [521, 279] width 47 height 12
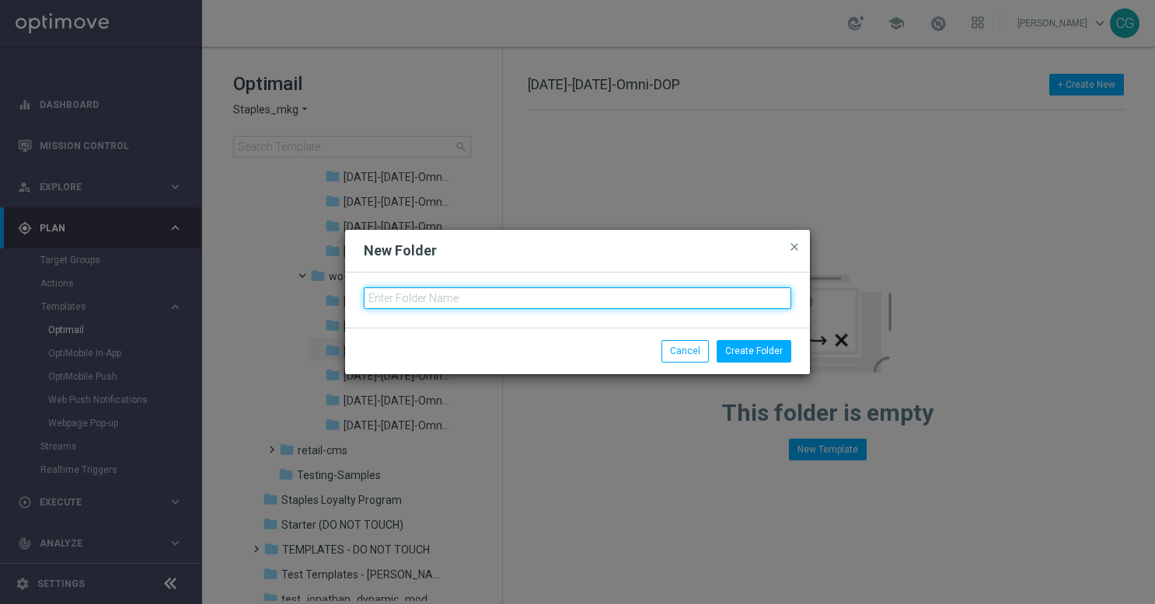
click at [552, 291] on input "text" at bounding box center [577, 298] width 427 height 22
paste input "[DATE]-[DATE]-Omni-DOP"
click at [376, 298] on input "[DATE]-[DATE]-Omni-DOP" at bounding box center [577, 298] width 427 height 22
drag, startPoint x: 424, startPoint y: 300, endPoint x: 406, endPoint y: 301, distance: 18.7
click at [406, 301] on input "[DATE]-[DATE]-Omni-DOP" at bounding box center [577, 298] width 427 height 22
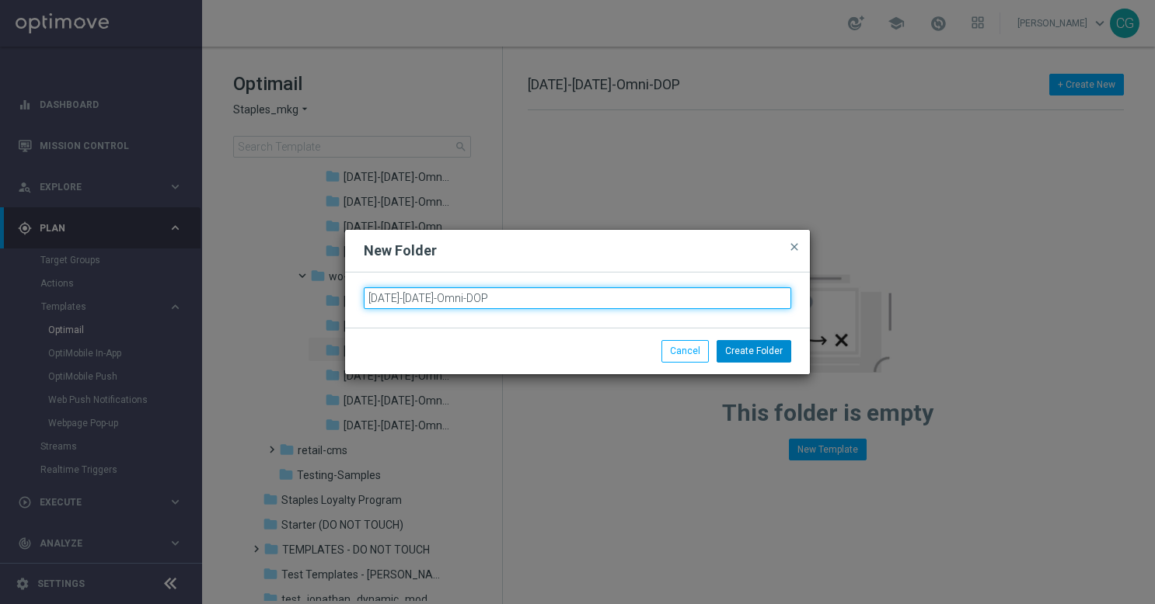
type input "[DATE]-[DATE]-Omni-DOP"
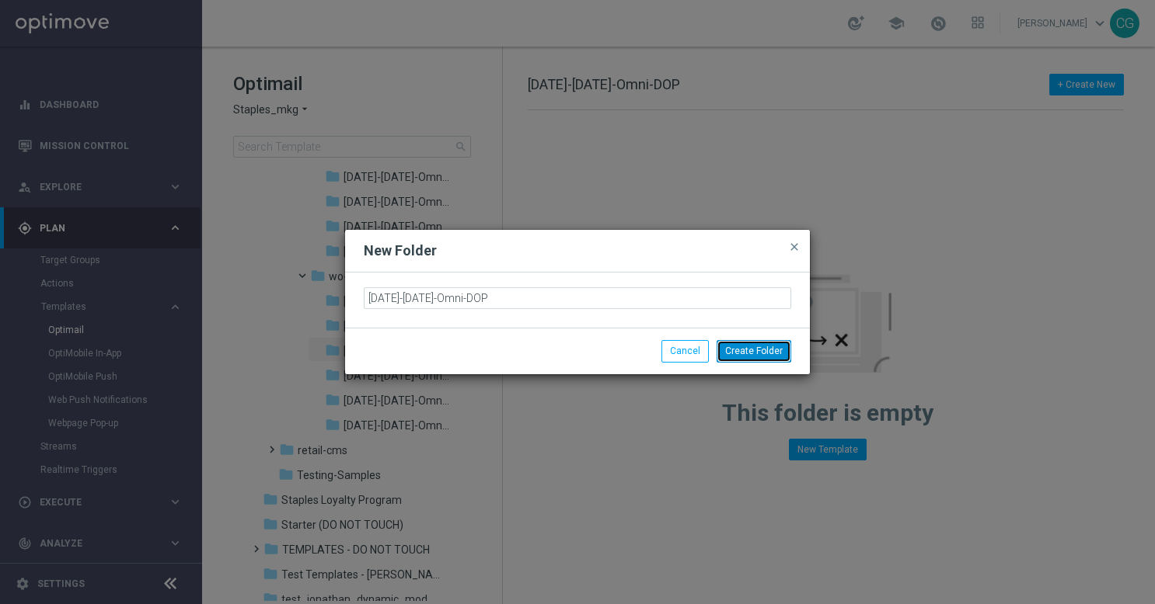
click at [763, 351] on button "Create Folder" at bounding box center [753, 351] width 75 height 22
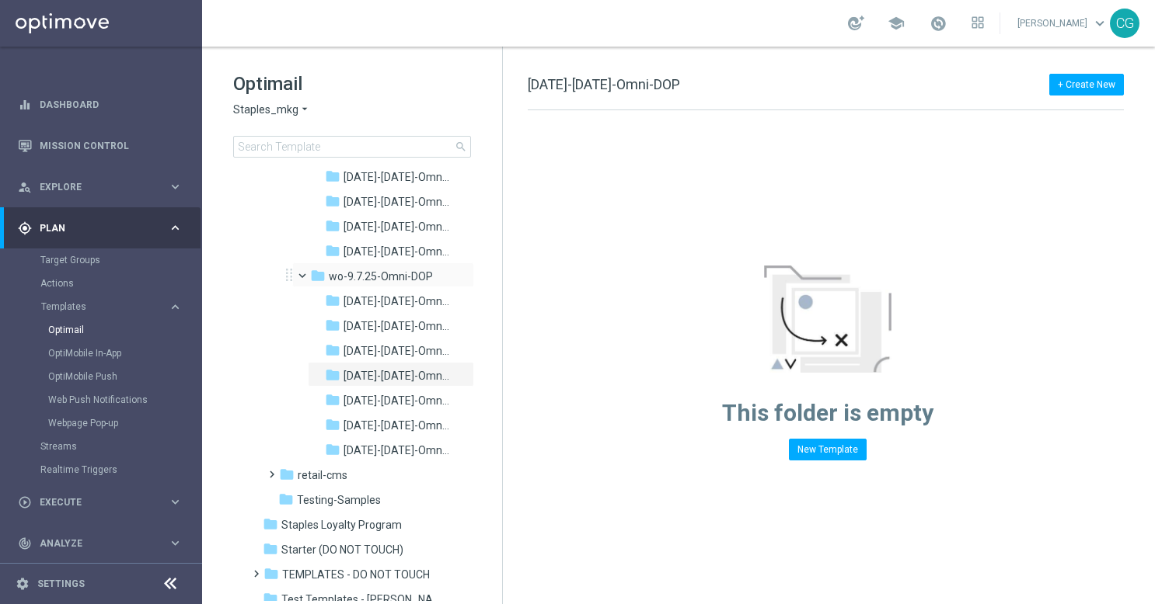
click at [306, 272] on span at bounding box center [309, 272] width 6 height 7
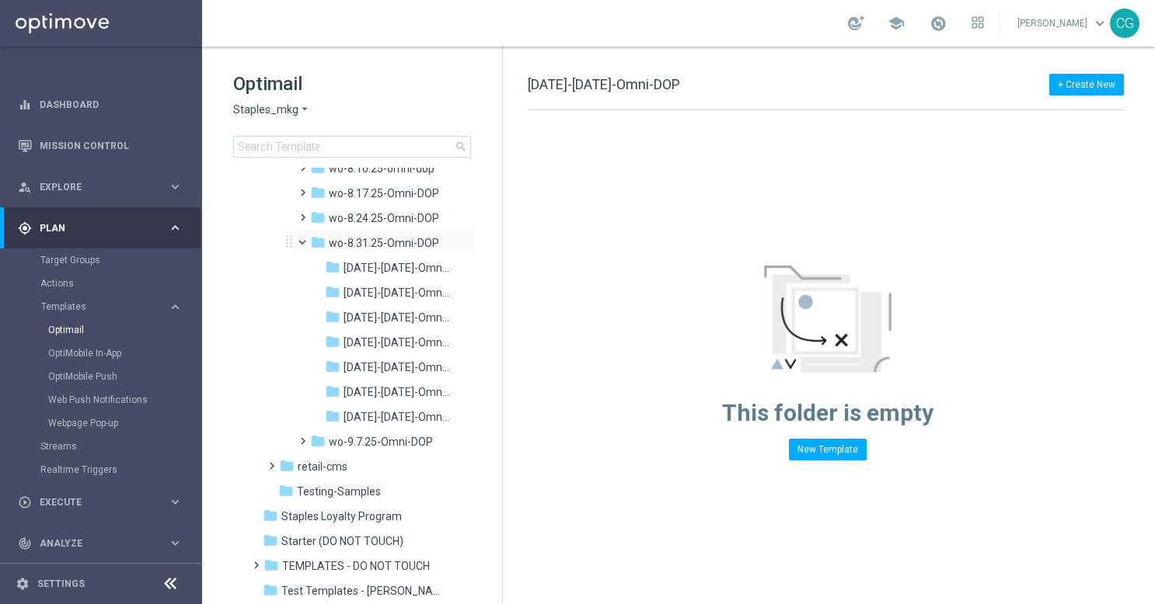
scroll to position [1590, 0]
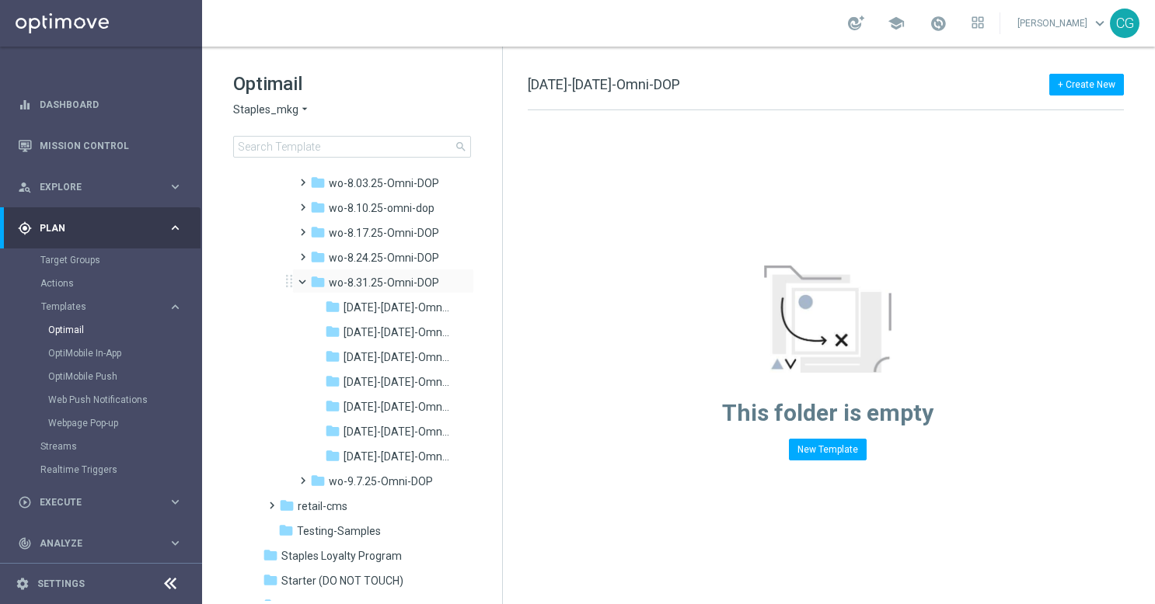
click at [307, 290] on div "folder wo-8.31.25-Omni-DOP more_vert" at bounding box center [383, 281] width 182 height 25
click at [302, 477] on span at bounding box center [299, 474] width 7 height 6
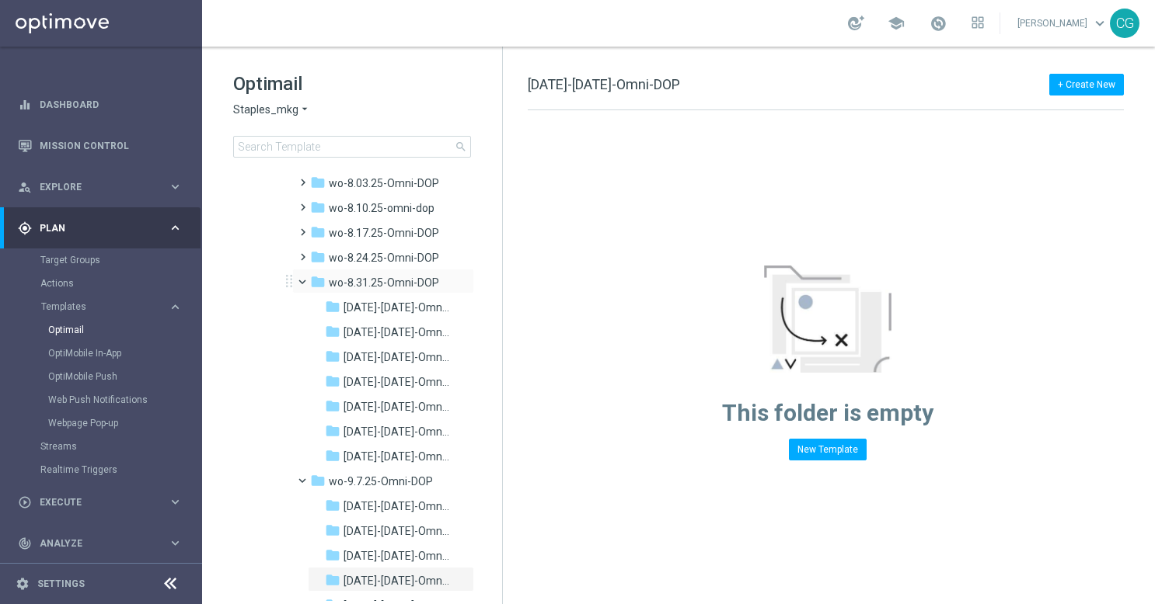
click at [306, 281] on span at bounding box center [309, 278] width 6 height 7
